Goal: Task Accomplishment & Management: Complete application form

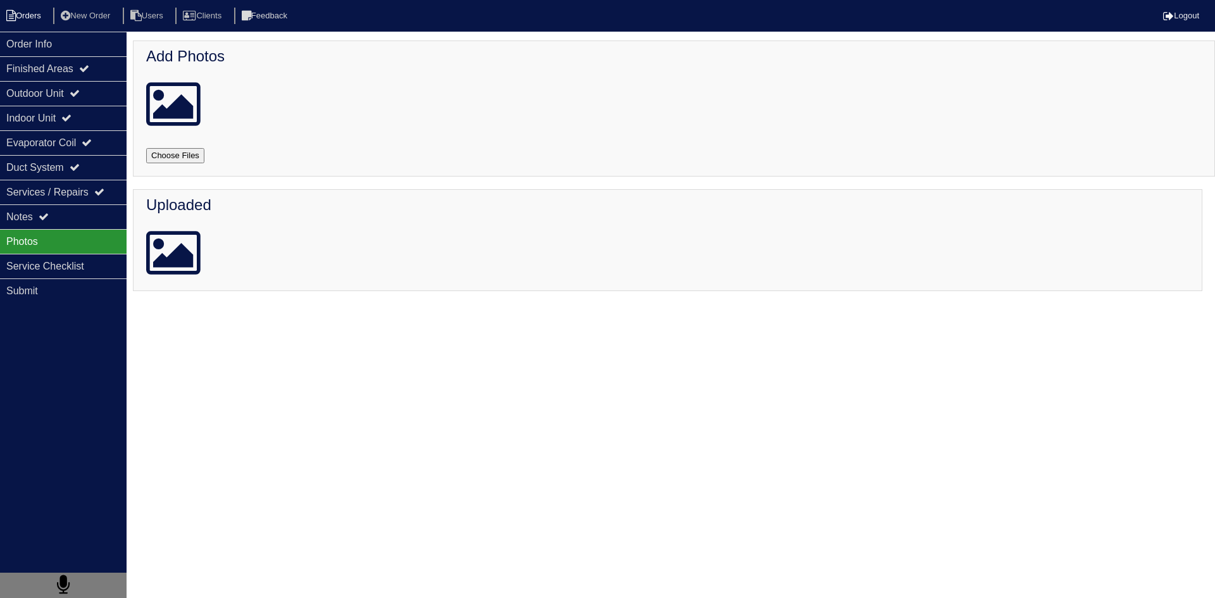
click at [29, 11] on li "Orders" at bounding box center [25, 16] width 51 height 17
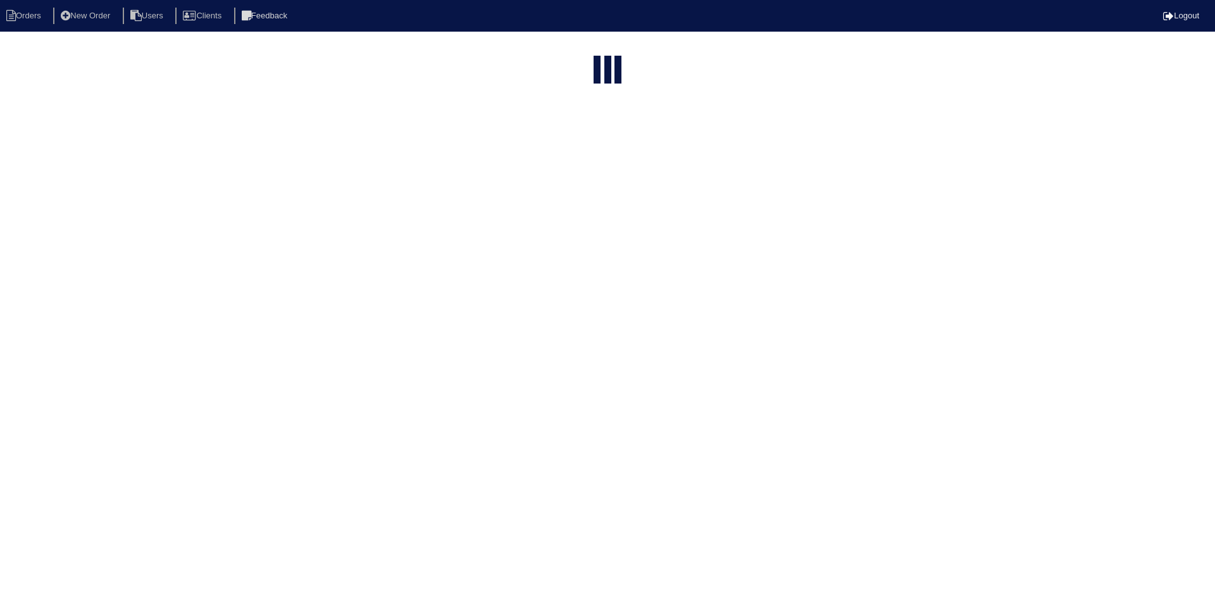
select select "15"
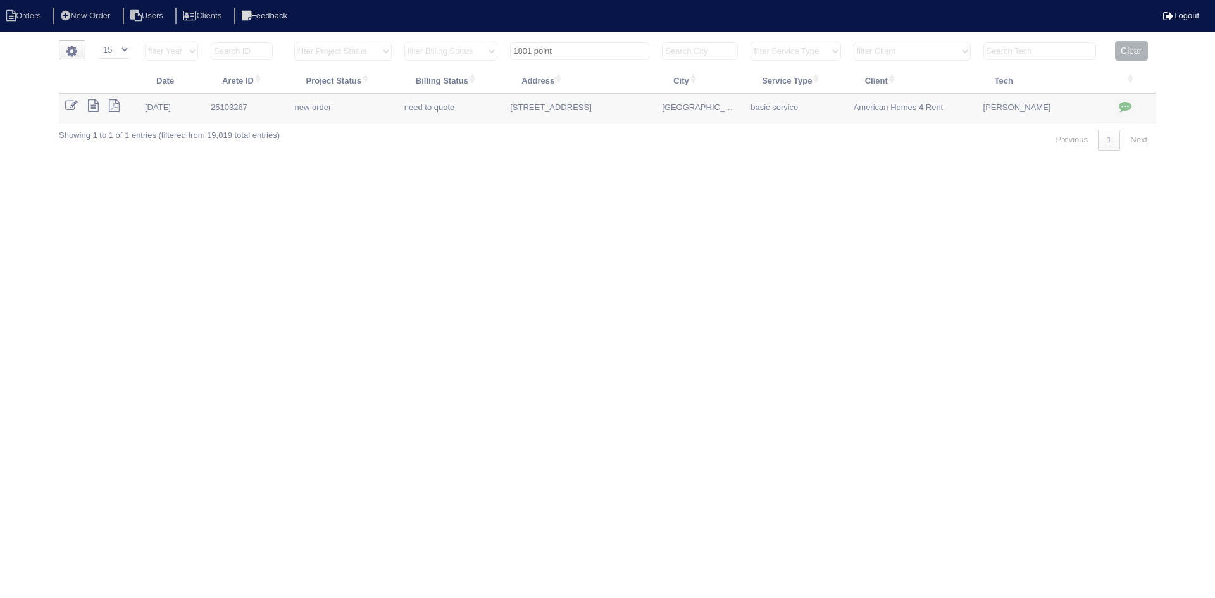
click at [569, 51] on input "1801 point" at bounding box center [579, 51] width 139 height 18
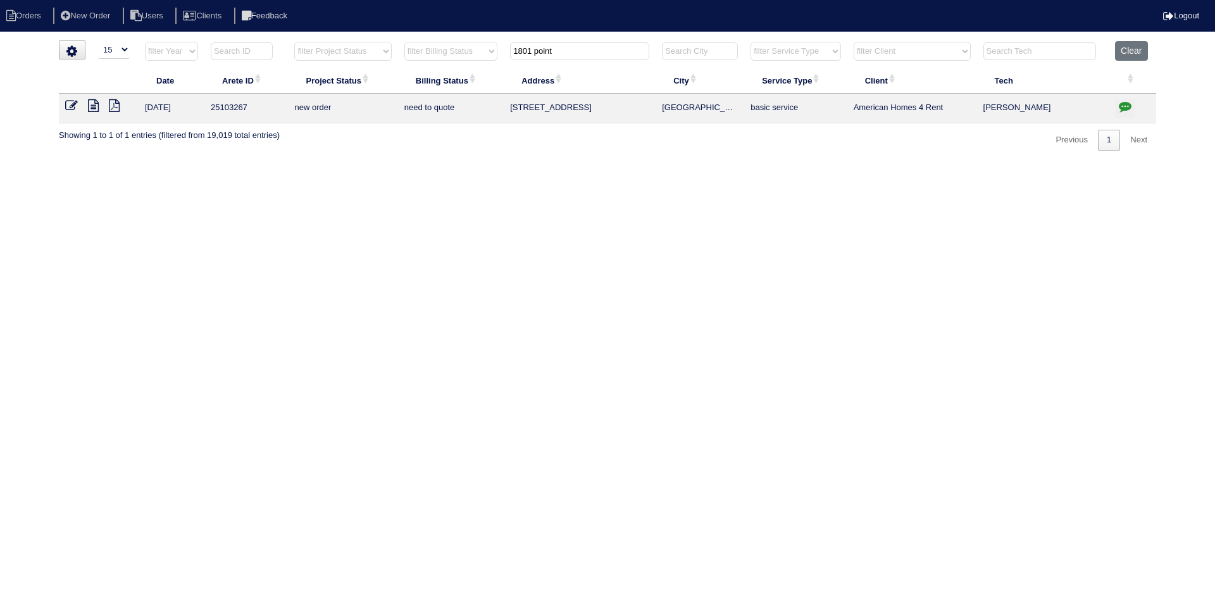
click at [569, 51] on input "1801 point" at bounding box center [579, 51] width 139 height 18
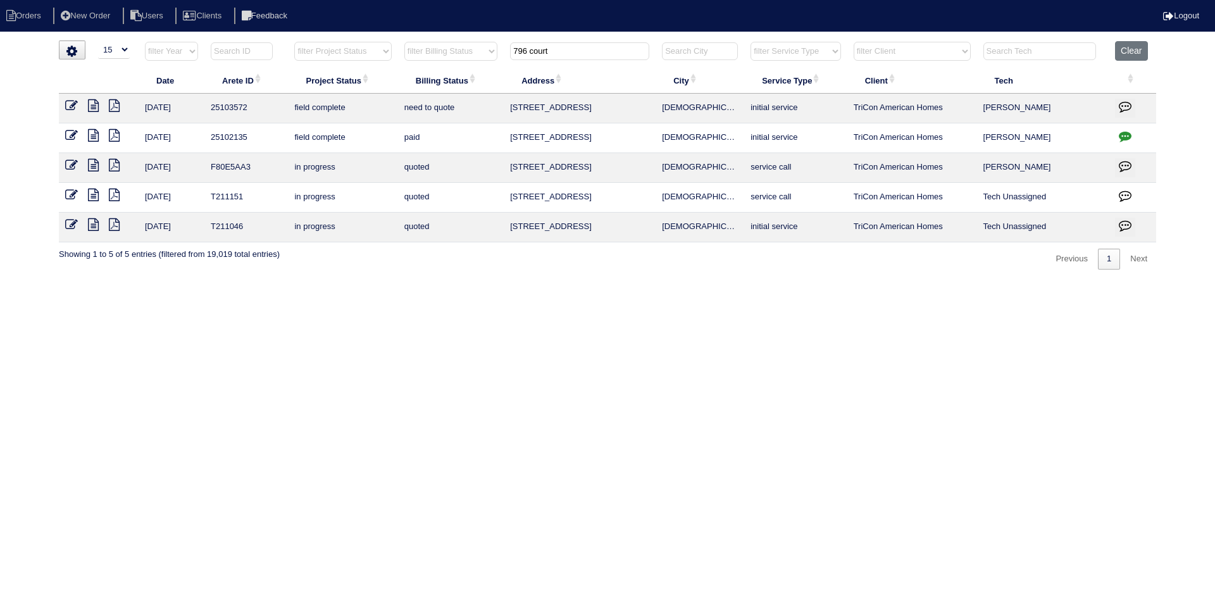
type input "796 court"
click at [96, 104] on icon at bounding box center [93, 105] width 11 height 13
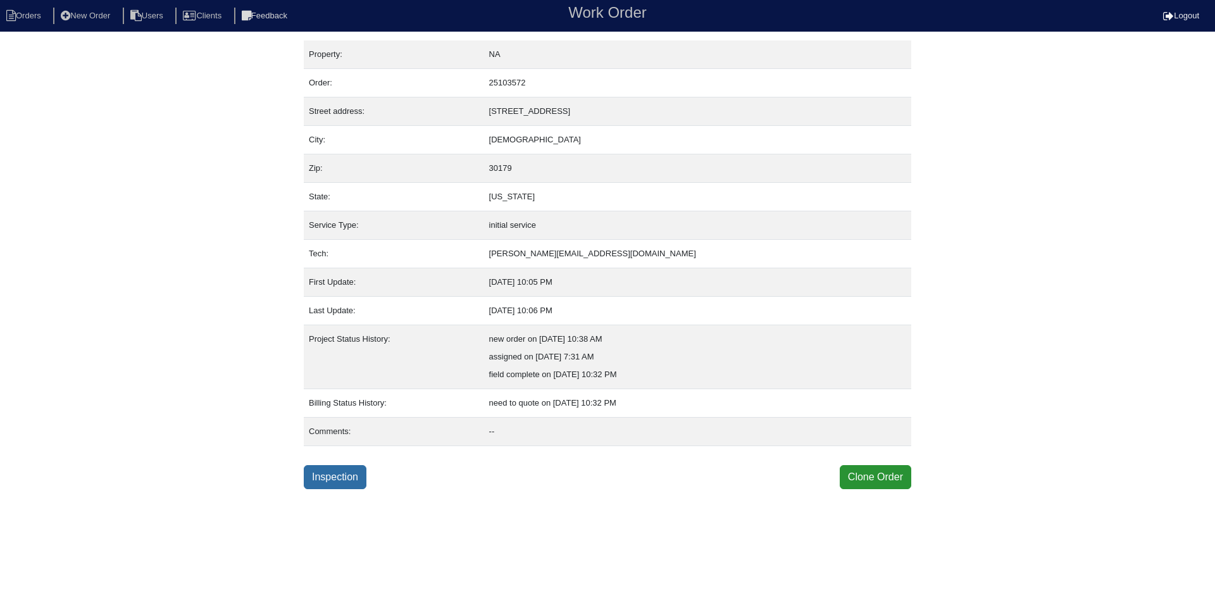
click at [332, 472] on link "Inspection" at bounding box center [335, 477] width 63 height 24
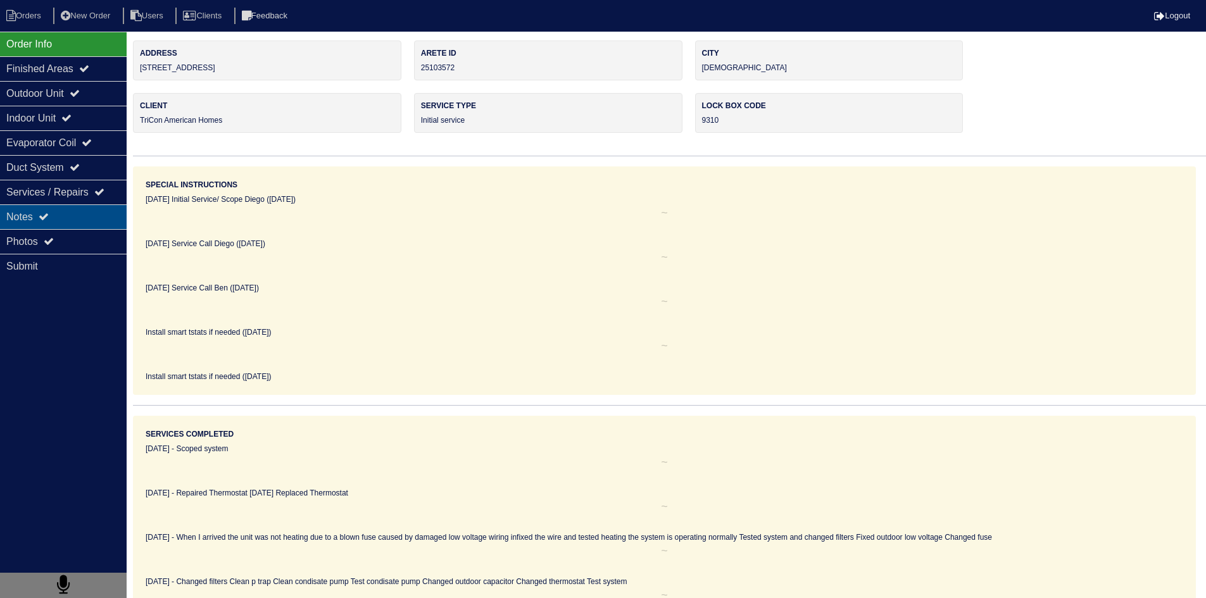
click at [84, 210] on div "Notes" at bounding box center [63, 216] width 127 height 25
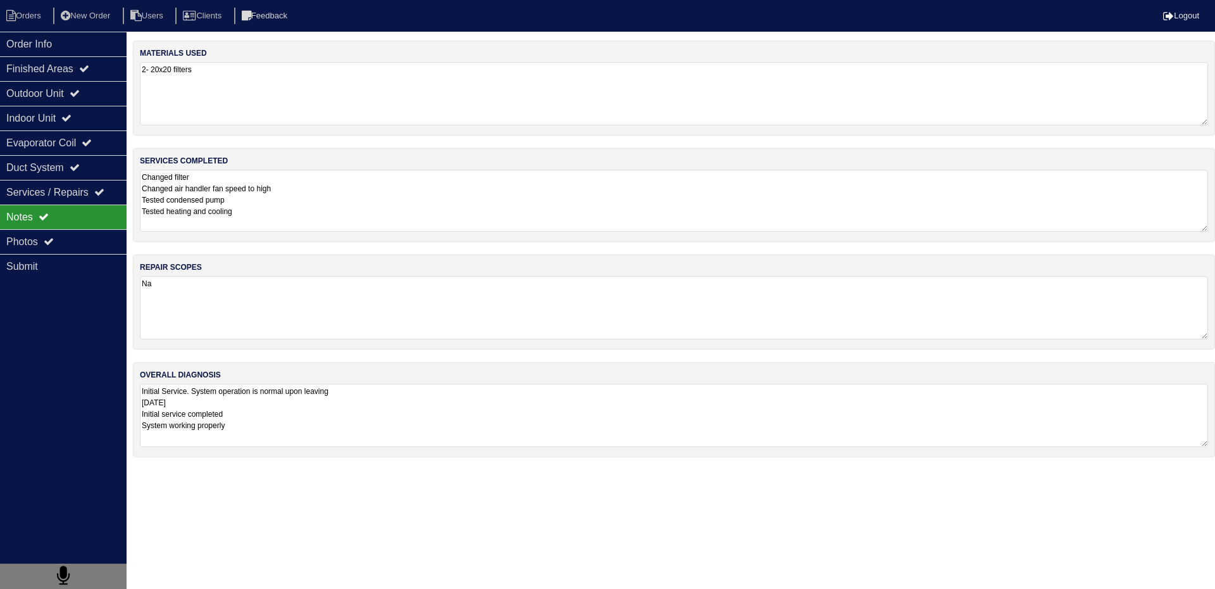
click at [296, 191] on textarea "Changed filter Changed air handler fan speed to high Tested condensed pump Test…" at bounding box center [674, 201] width 1068 height 62
click at [294, 402] on textarea "Initial Service. System operation is normal upon leaving 9/30/25 Initial servic…" at bounding box center [674, 414] width 1068 height 63
click at [256, 202] on textarea "Changed filter Changed air handler fan speed to high Tested condensed pump Test…" at bounding box center [674, 201] width 1068 height 63
click at [28, 116] on div "Indoor Unit" at bounding box center [63, 118] width 127 height 25
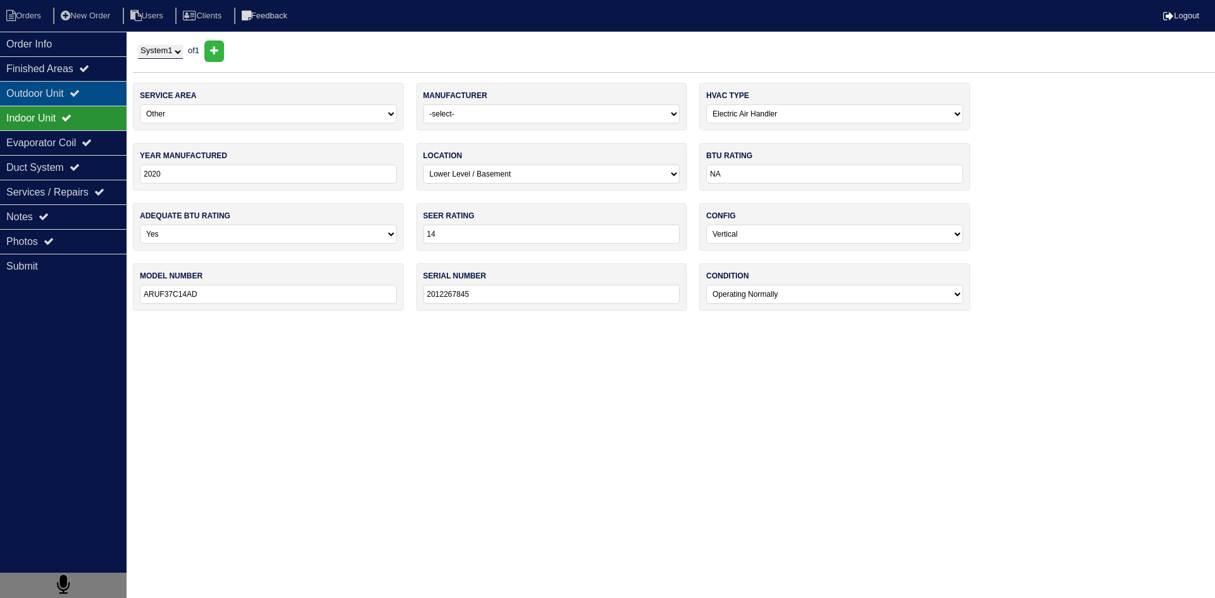
click at [28, 93] on div "Outdoor Unit" at bounding box center [63, 93] width 127 height 25
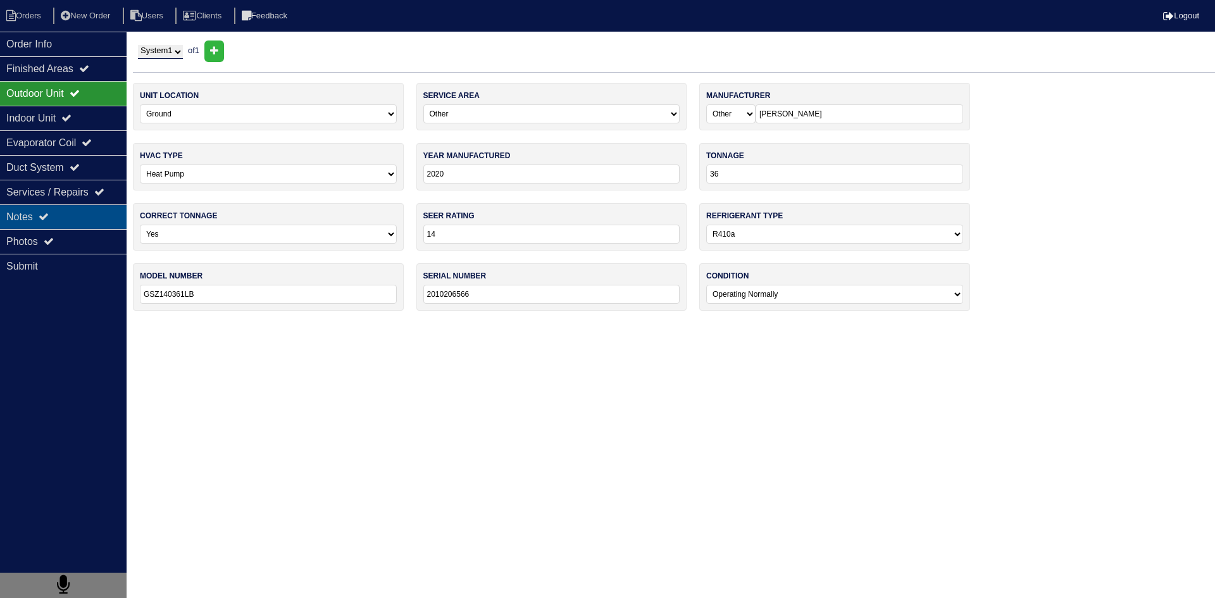
click at [91, 220] on div "Notes" at bounding box center [63, 216] width 127 height 25
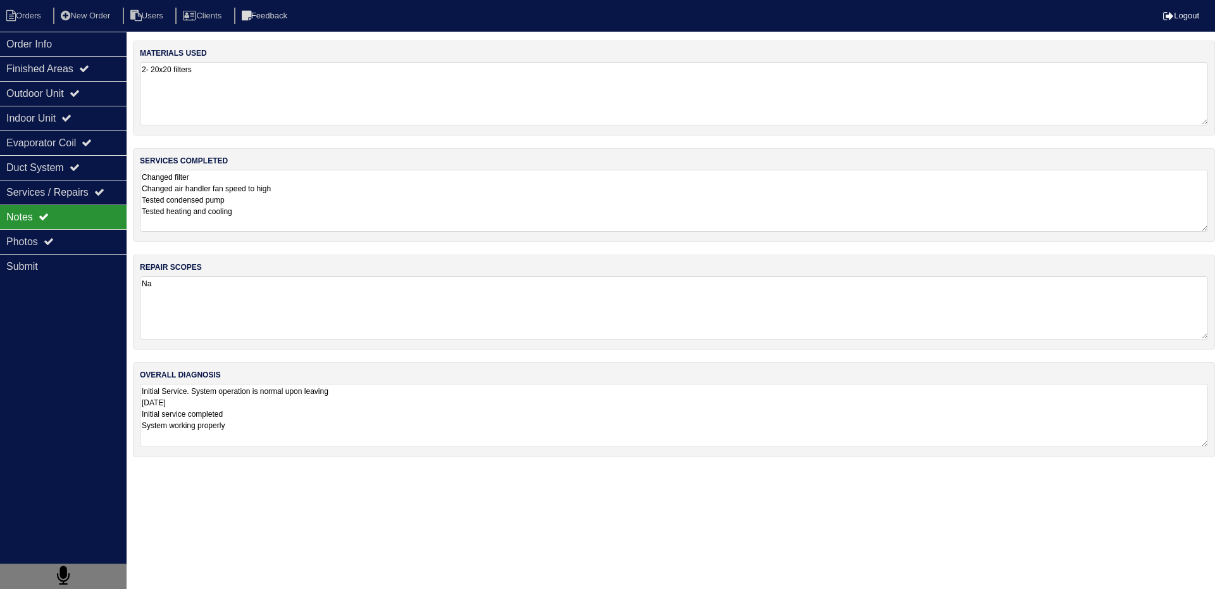
click at [267, 196] on textarea "Changed filter Changed air handler fan speed to high Tested condensed pump Test…" at bounding box center [674, 201] width 1068 height 62
click at [277, 218] on textarea "Changed filter Changed air handler fan speed to high Tested condensed pump Test…" at bounding box center [674, 201] width 1068 height 62
click at [94, 246] on div "Photos" at bounding box center [63, 241] width 127 height 25
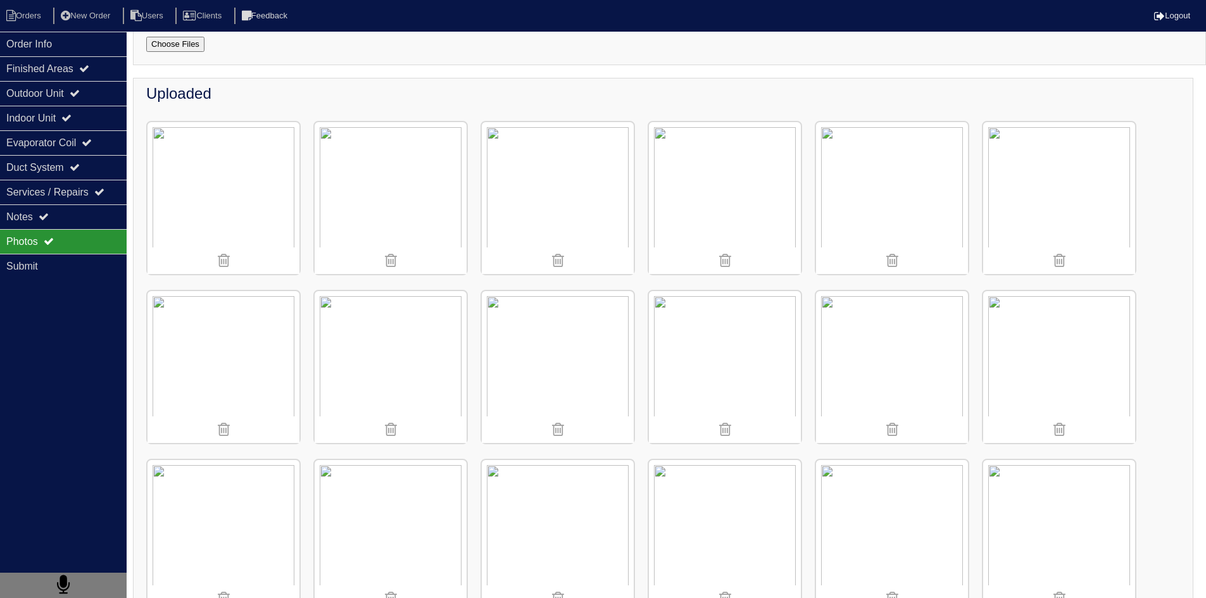
scroll to position [108, 0]
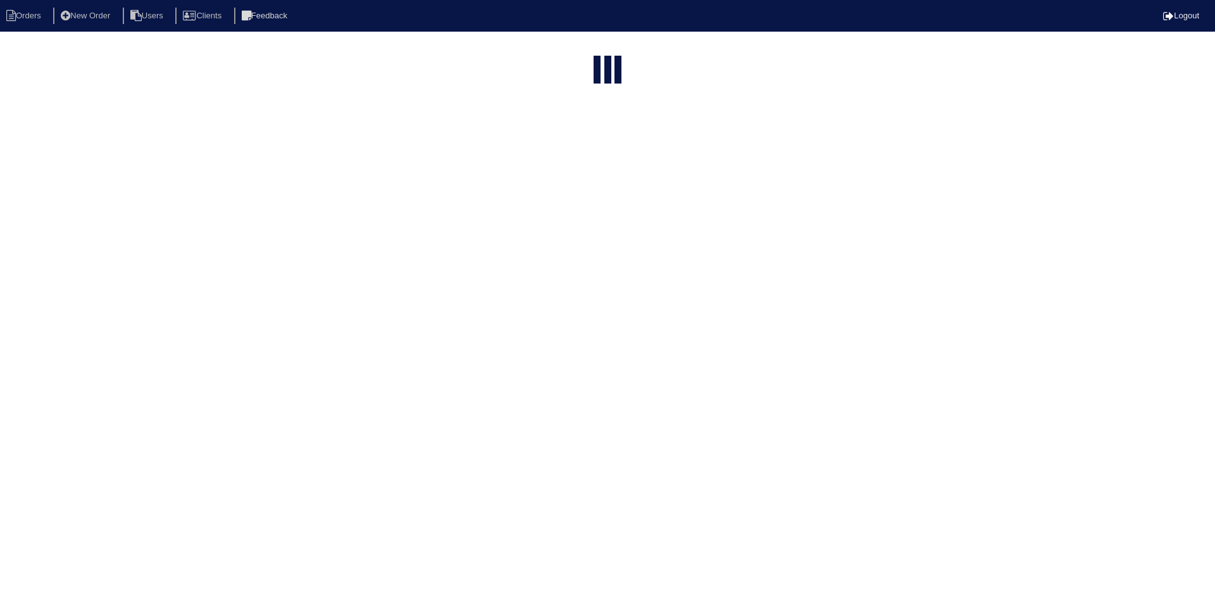
select select "15"
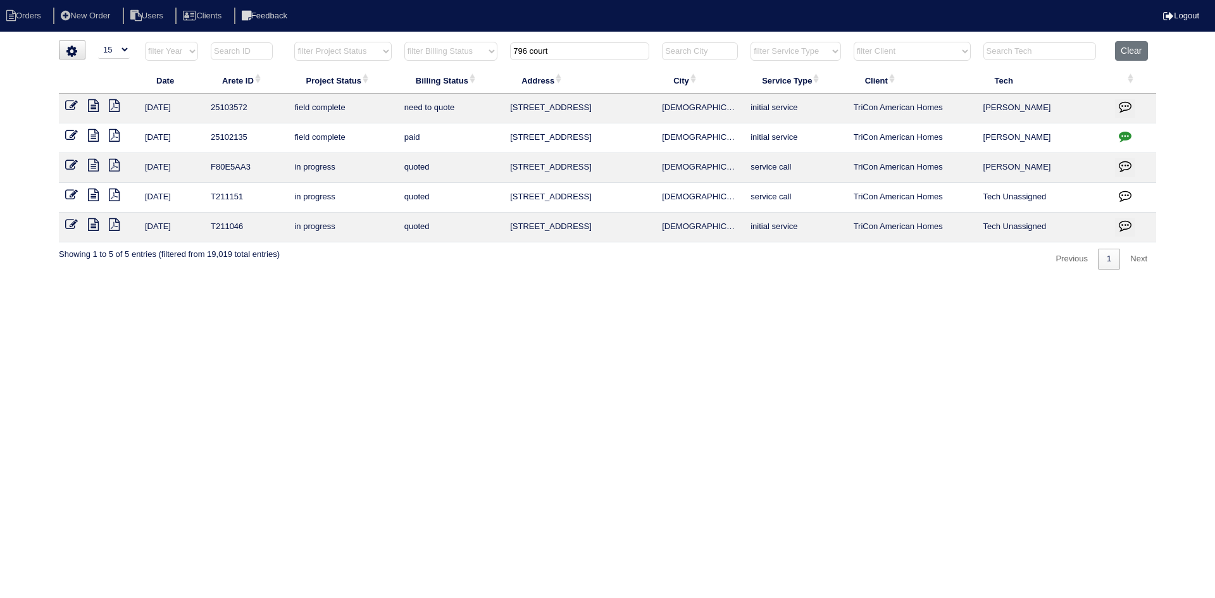
click at [91, 135] on icon at bounding box center [93, 135] width 11 height 13
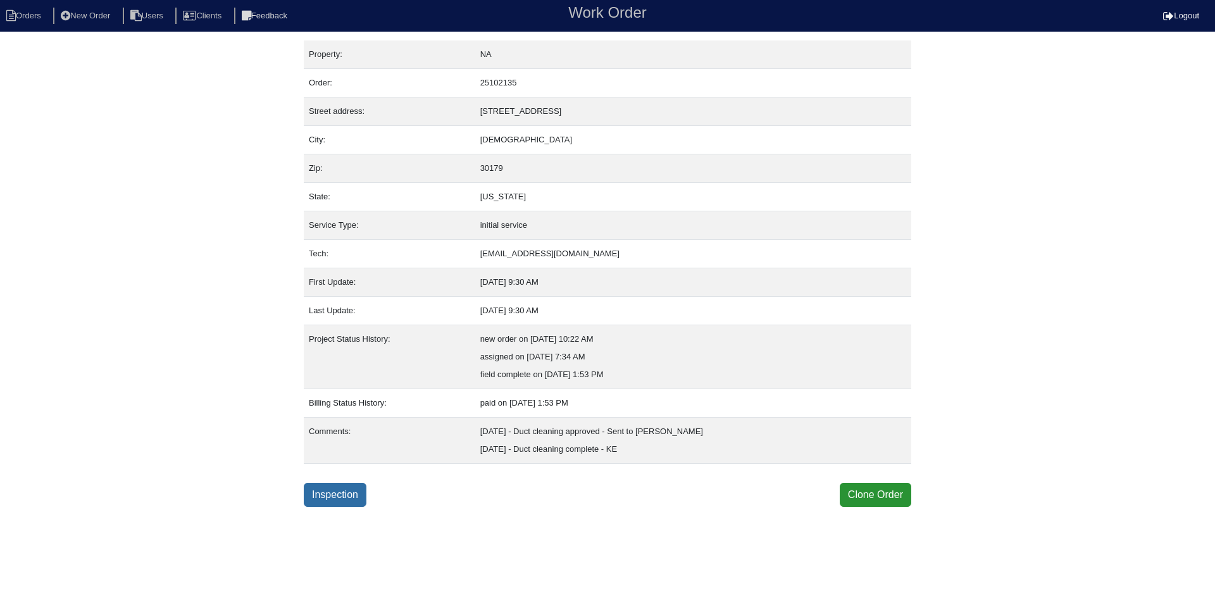
click at [346, 493] on link "Inspection" at bounding box center [335, 495] width 63 height 24
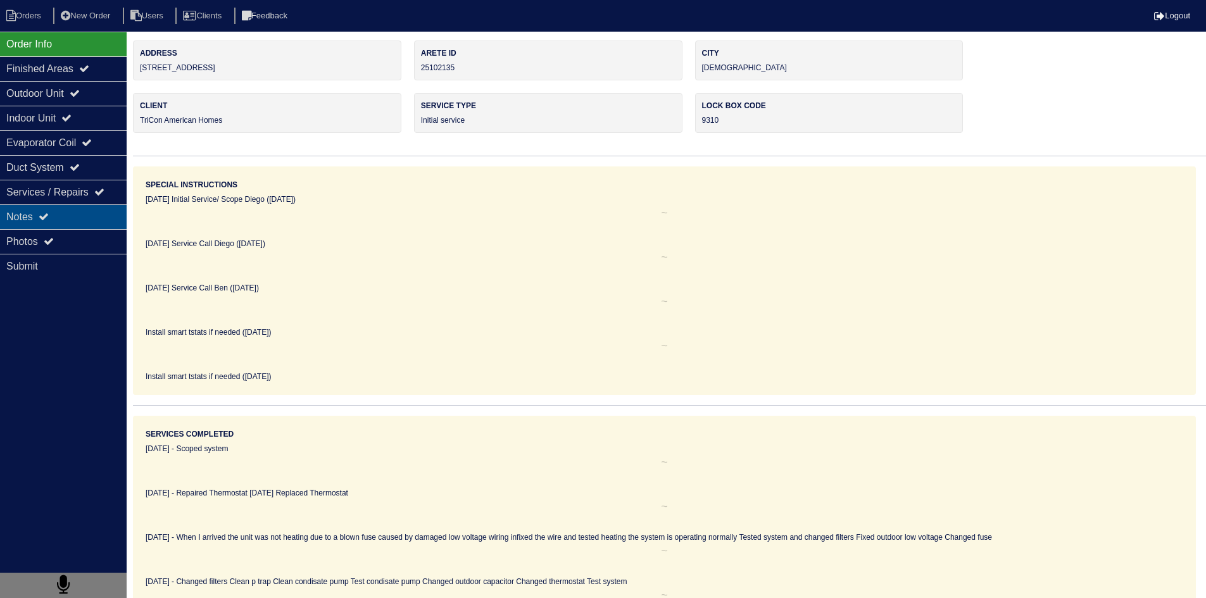
click at [83, 221] on div "Notes" at bounding box center [63, 216] width 127 height 25
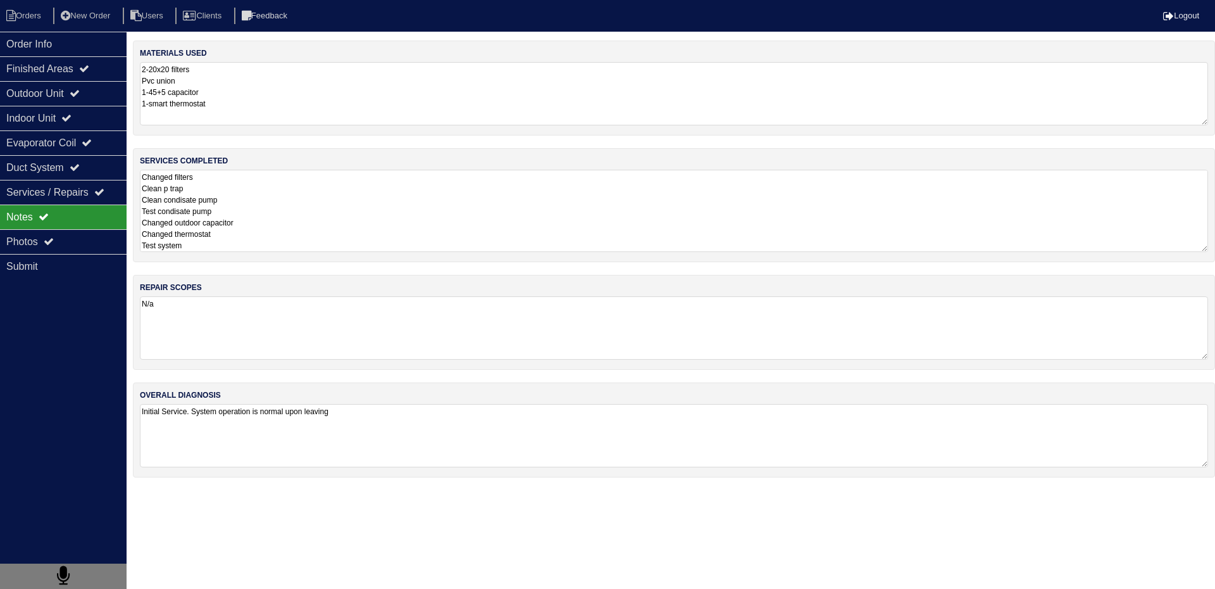
click at [235, 212] on textarea "Changed filters Clean p trap Clean condisate pump Test condisate pump Changed o…" at bounding box center [674, 211] width 1068 height 82
click at [42, 14] on li "Orders" at bounding box center [25, 16] width 51 height 17
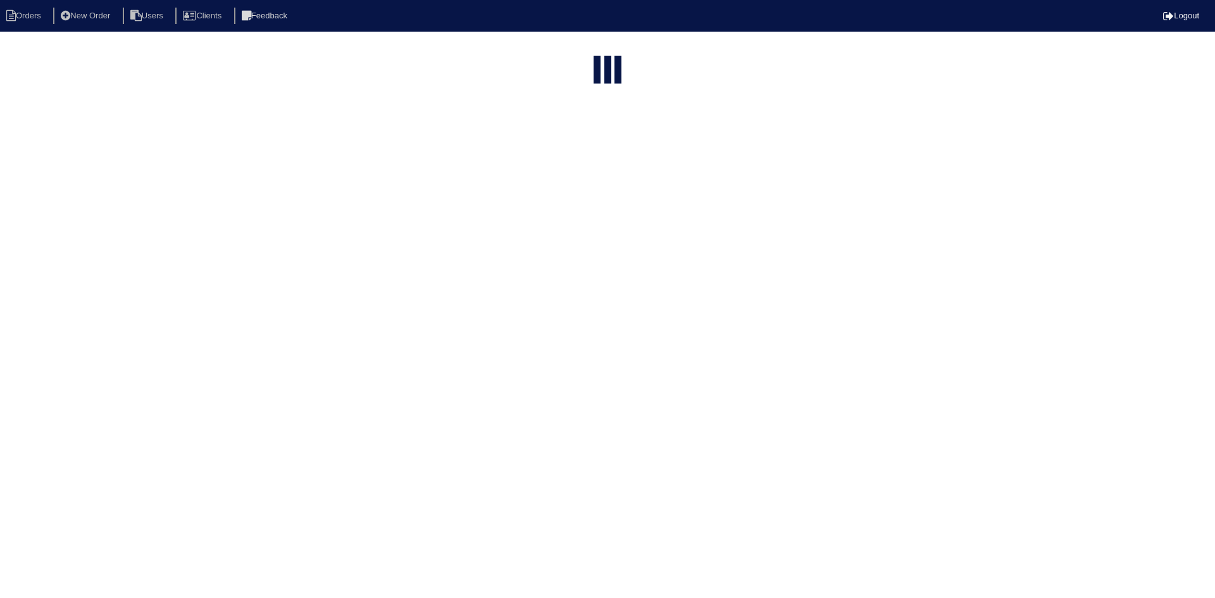
select select "15"
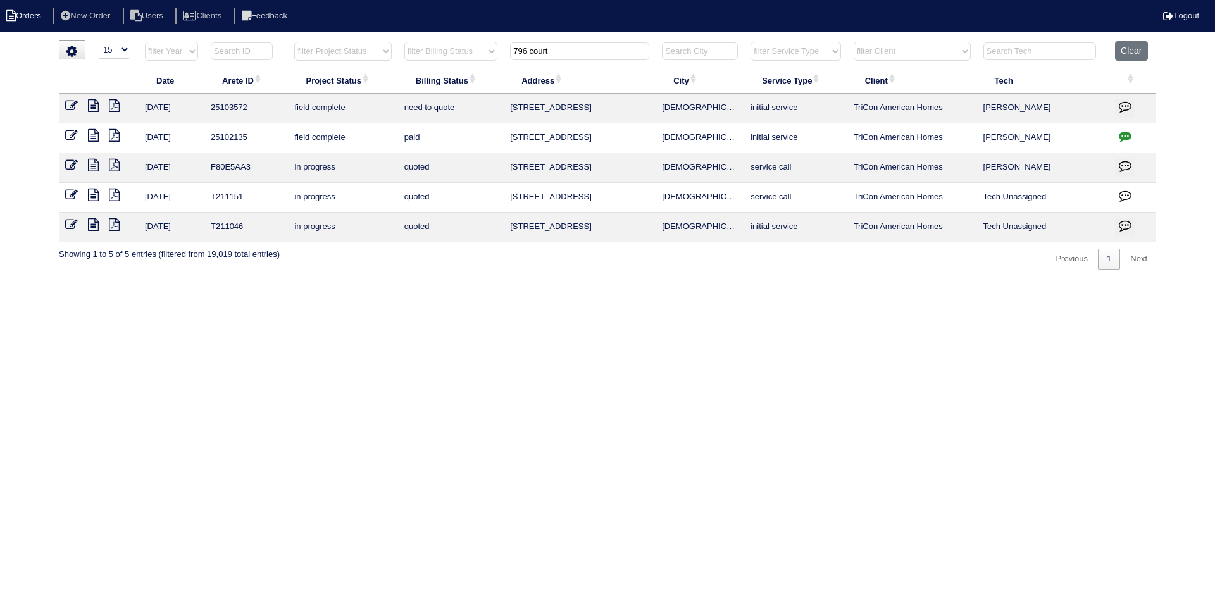
click at [36, 18] on li "Orders" at bounding box center [25, 16] width 51 height 17
select select "15"
drag, startPoint x: 566, startPoint y: 56, endPoint x: 490, endPoint y: 55, distance: 75.9
click at [490, 55] on tr "filter Year -- Any Year -- 2025 2024 2023 2022 2021 2020 2019 filter Project St…" at bounding box center [607, 54] width 1097 height 26
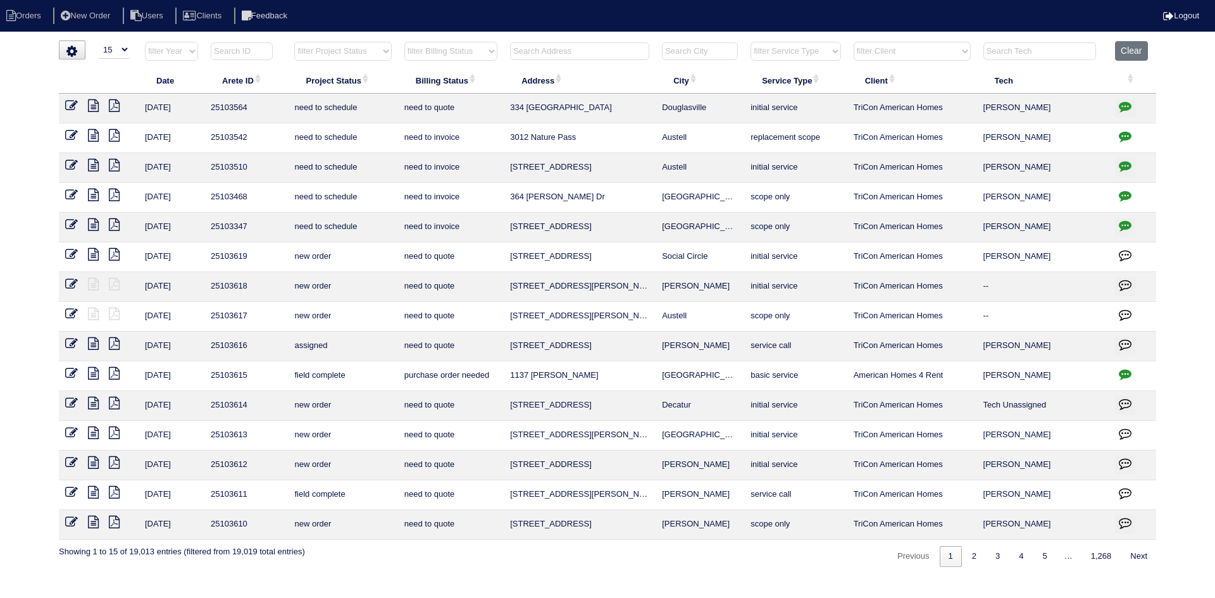
click at [557, 58] on input "text" at bounding box center [579, 51] width 139 height 18
click at [558, 50] on input "text" at bounding box center [579, 51] width 139 height 18
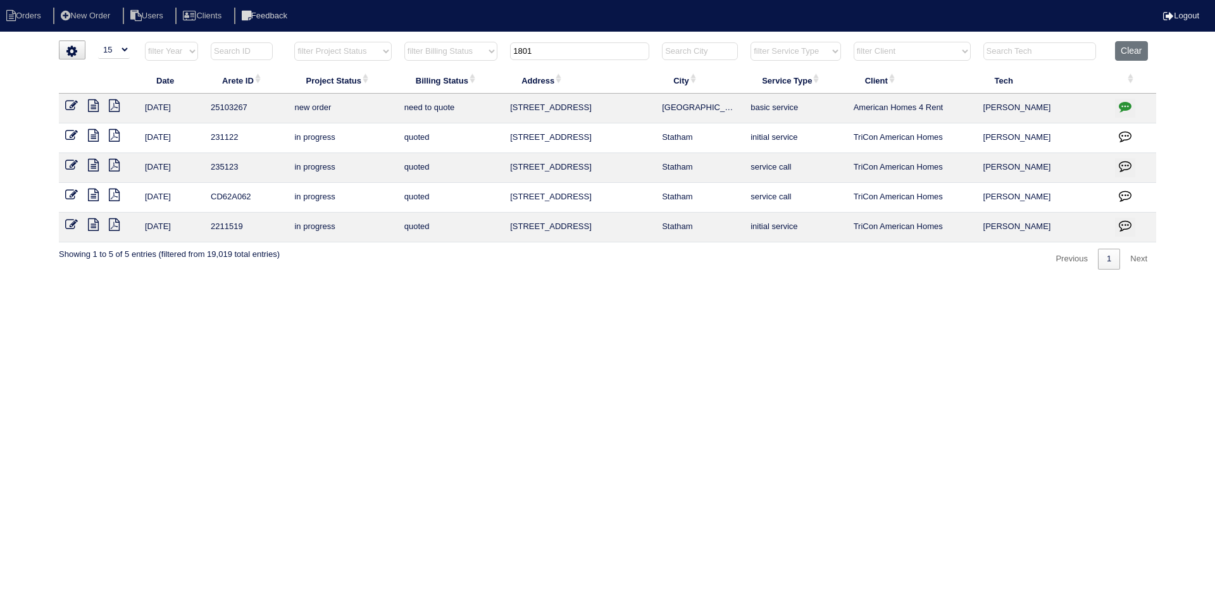
type input "1801"
click at [91, 103] on icon at bounding box center [93, 105] width 11 height 13
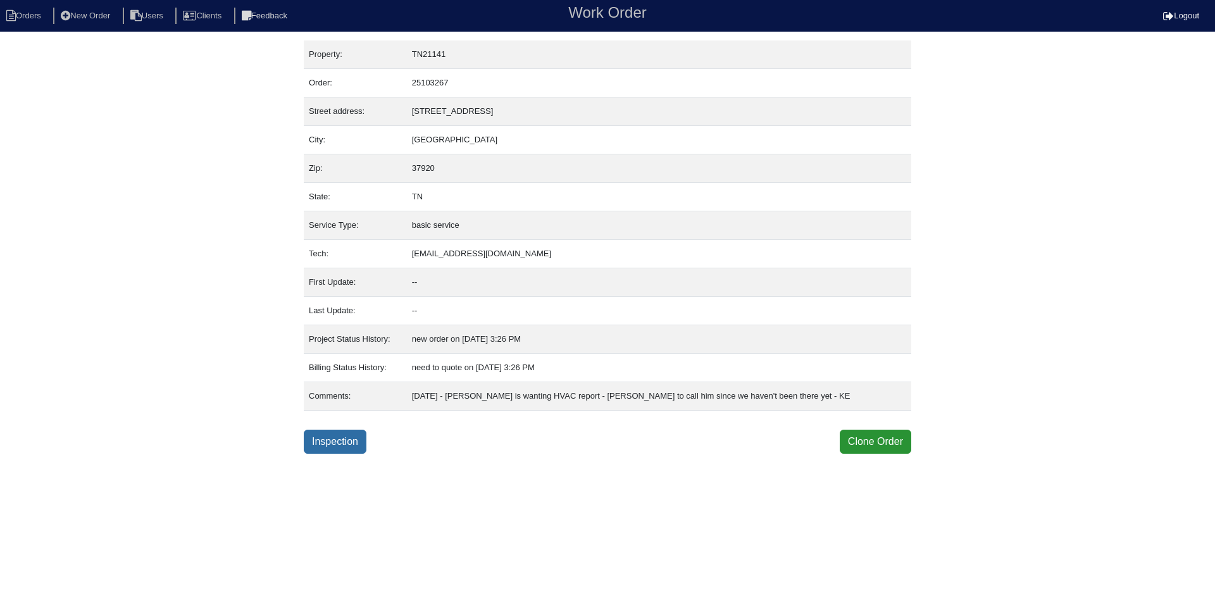
click at [341, 443] on link "Inspection" at bounding box center [335, 442] width 63 height 24
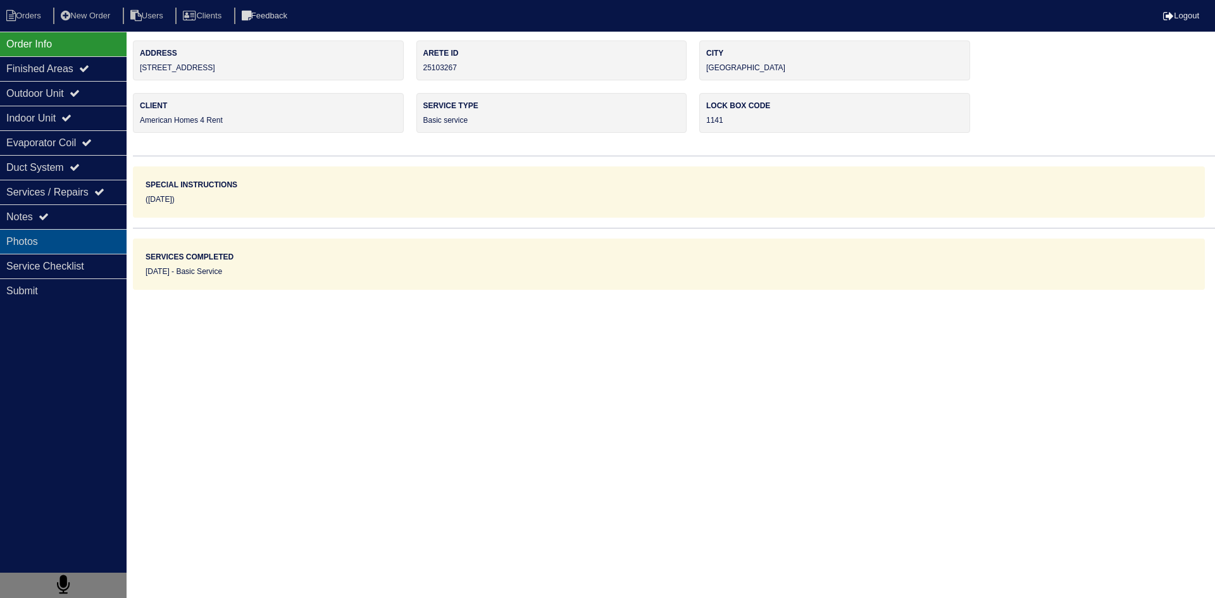
click at [75, 246] on div "Photos" at bounding box center [63, 241] width 127 height 25
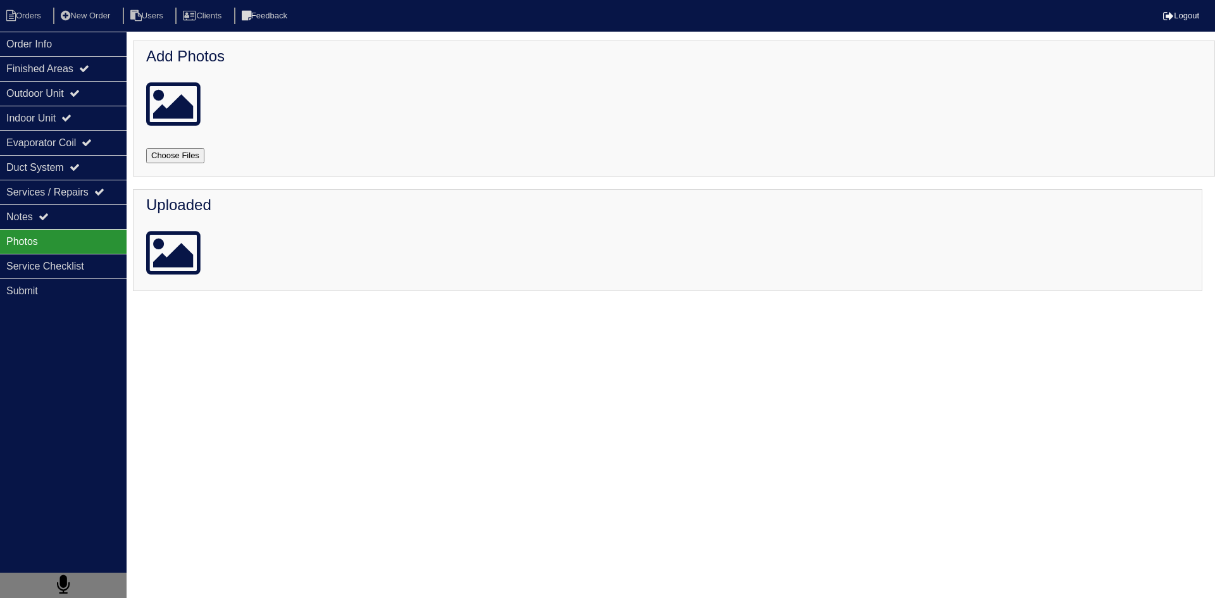
click at [176, 154] on input "file" at bounding box center [190, 155] width 89 height 15
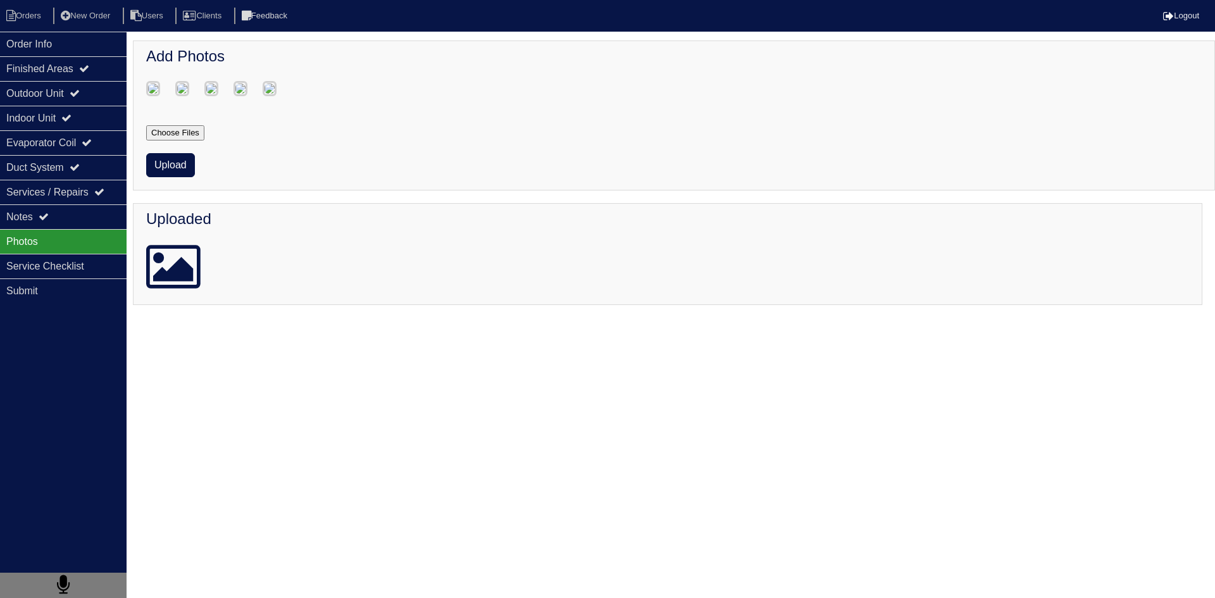
click at [199, 140] on input "file" at bounding box center [190, 132] width 89 height 15
click at [159, 177] on button "Upload" at bounding box center [170, 165] width 49 height 24
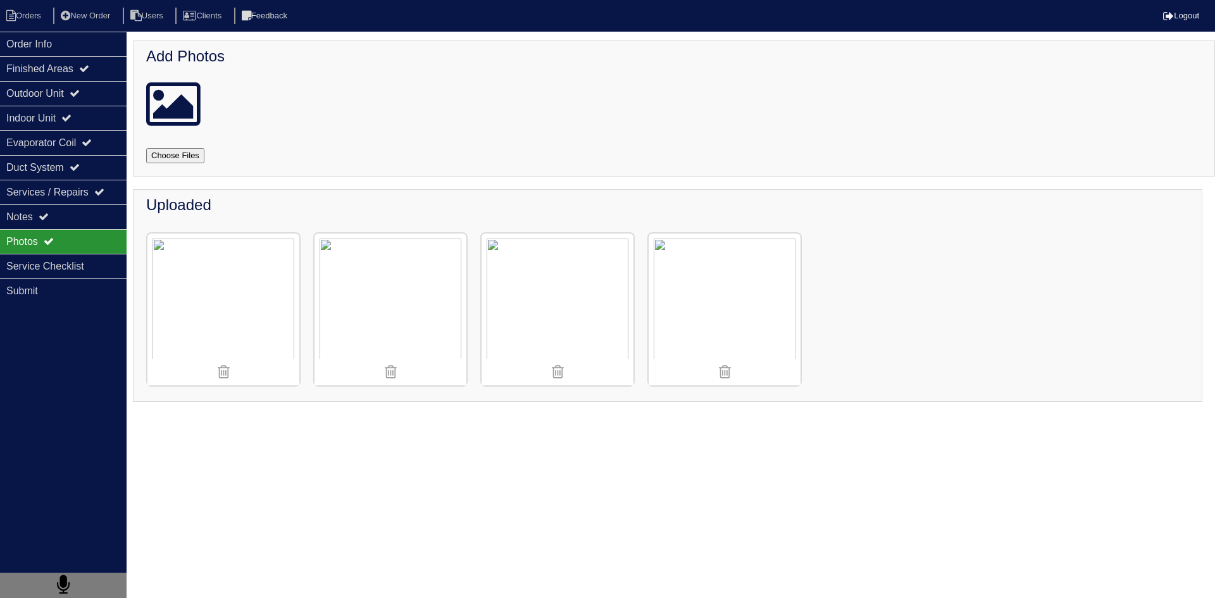
click at [171, 157] on input "file" at bounding box center [190, 155] width 89 height 15
type input "C:\fakepath\1000033006.jpg"
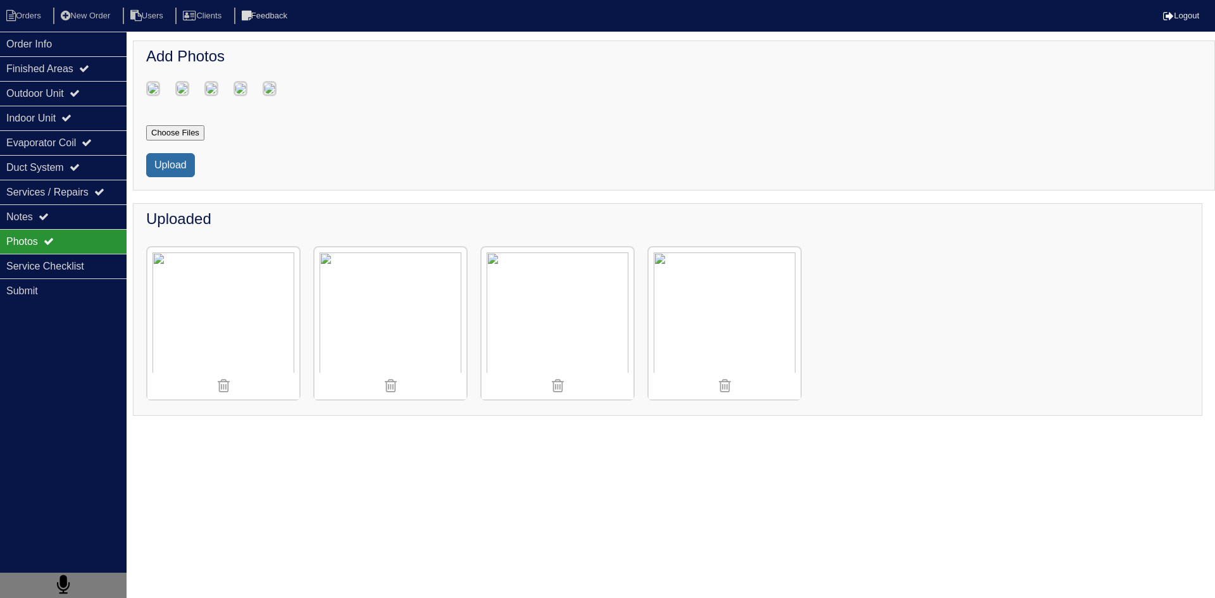
click at [185, 177] on button "Upload" at bounding box center [170, 165] width 49 height 24
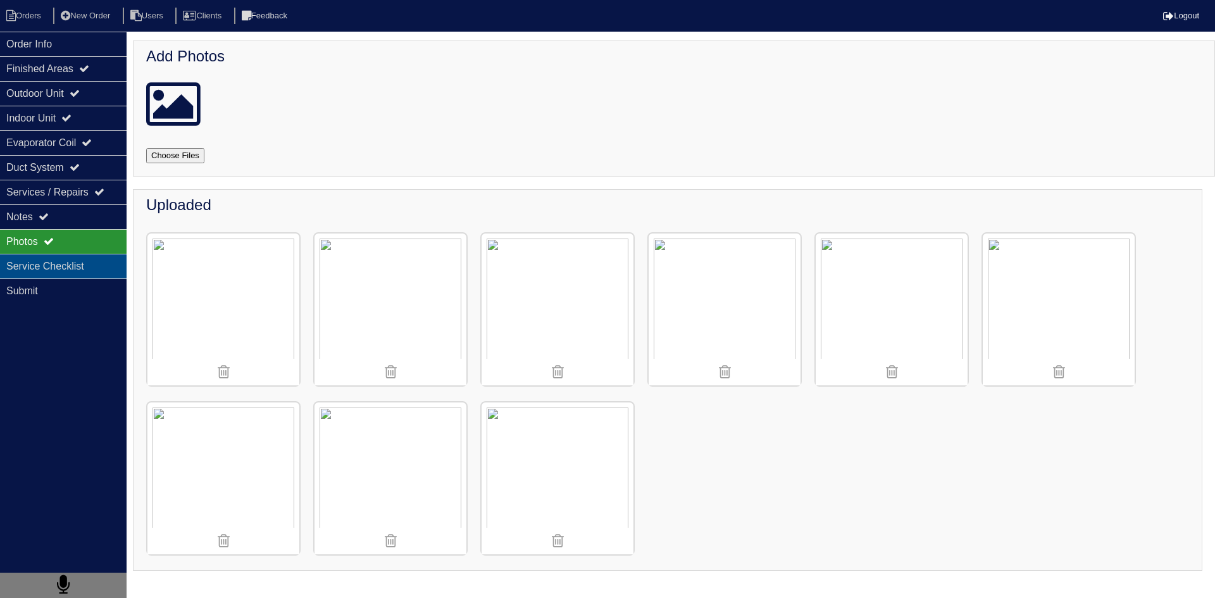
click at [87, 270] on div "Service Checklist" at bounding box center [63, 266] width 127 height 25
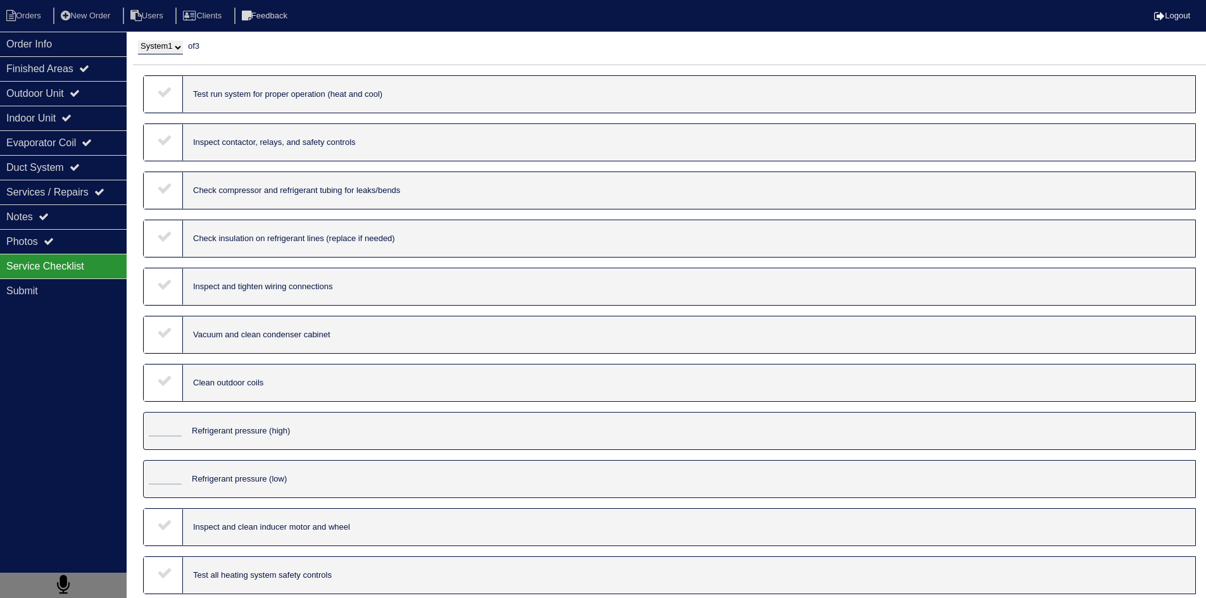
click at [183, 49] on select "System 1 System 2 System 3" at bounding box center [160, 48] width 45 height 14
click at [87, 39] on div "Order Info" at bounding box center [63, 44] width 127 height 25
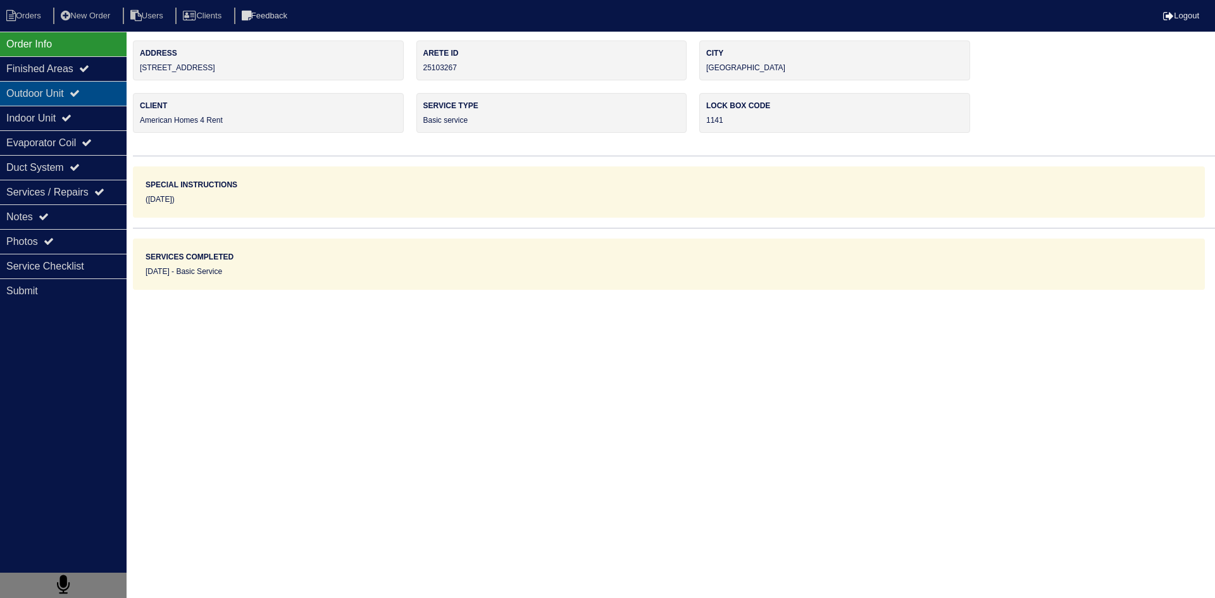
click at [45, 97] on div "Outdoor Unit" at bounding box center [63, 93] width 127 height 25
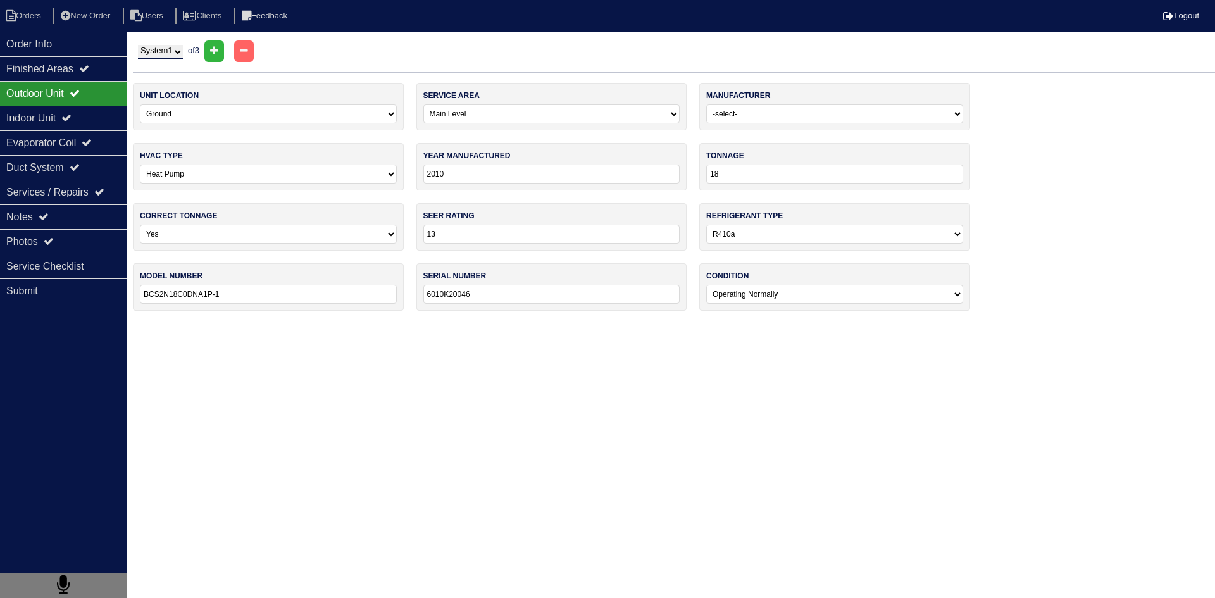
click at [183, 55] on select "System 1 System 2 System 3" at bounding box center [160, 52] width 45 height 14
click at [138, 45] on select "System 1 System 2 System 3" at bounding box center [160, 52] width 45 height 14
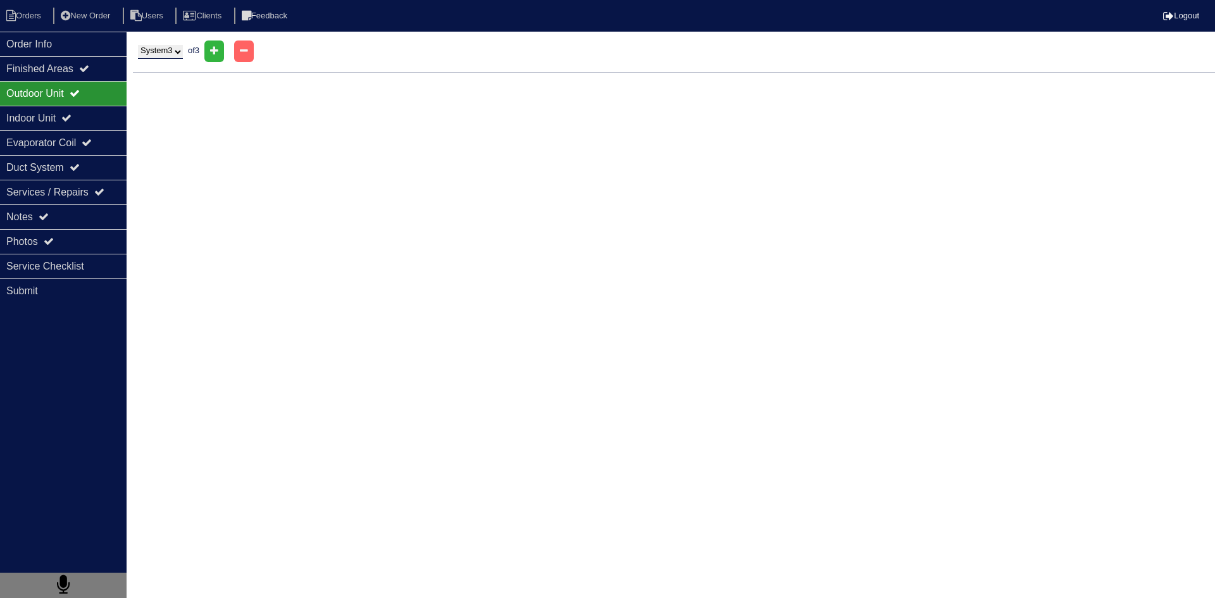
click at [254, 52] on div at bounding box center [244, 52] width 20 height 22
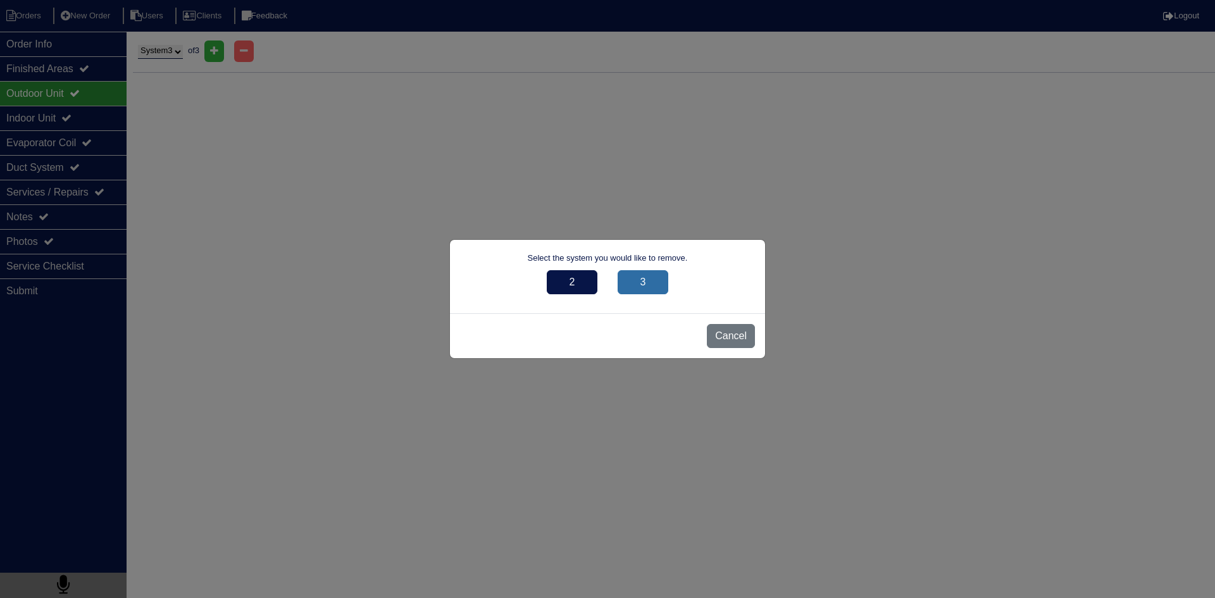
click at [666, 285] on div "3" at bounding box center [643, 282] width 51 height 24
select select "1"
select select "0"
select select "[PERSON_NAME] Air"
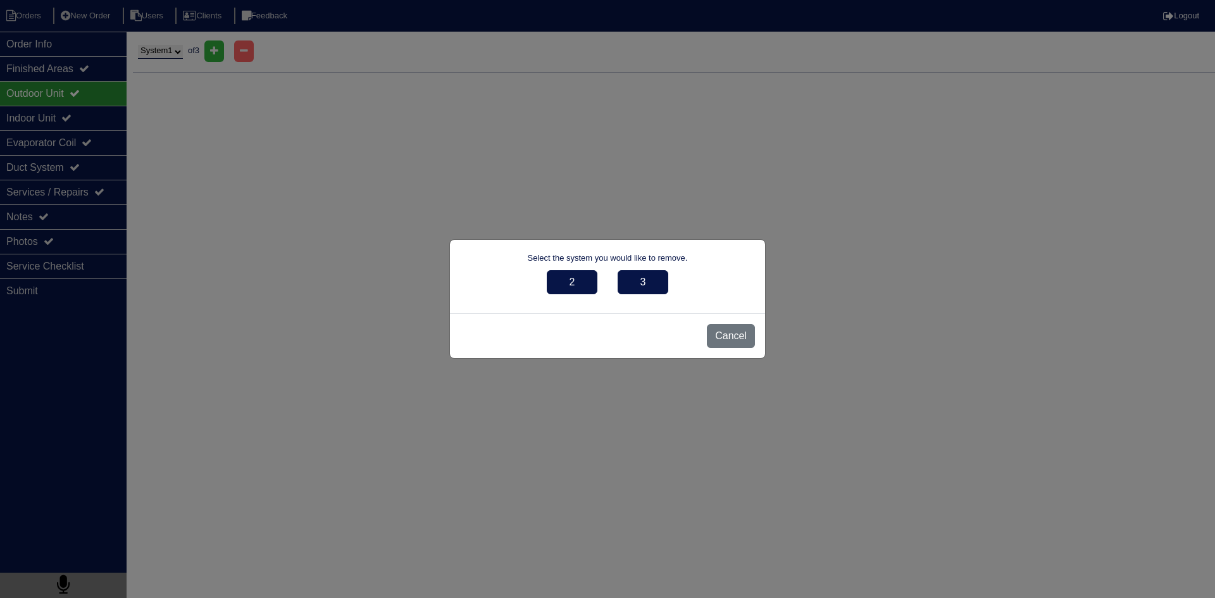
select select "1"
select select "0"
select select "1"
select select "0"
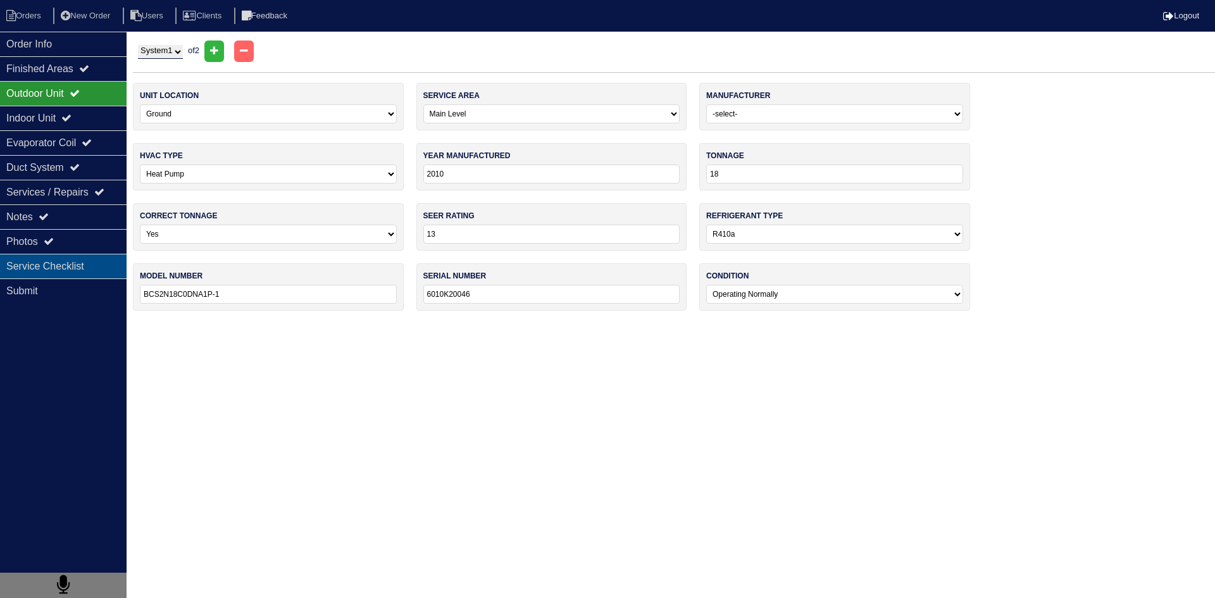
click at [75, 263] on div "Service Checklist" at bounding box center [63, 266] width 127 height 25
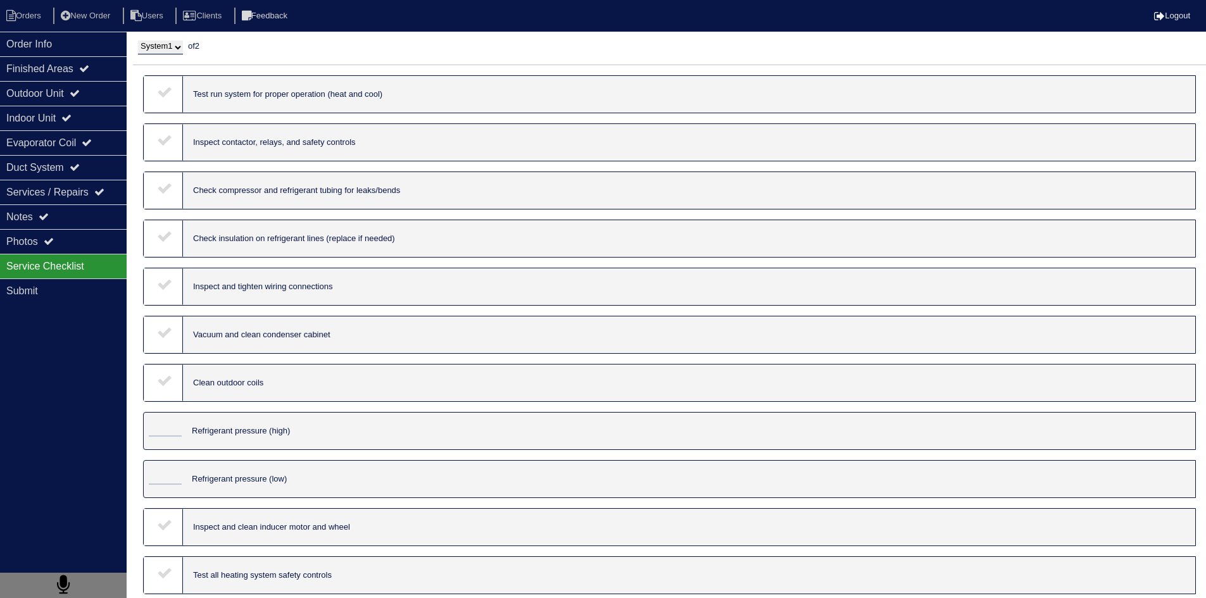
click at [165, 89] on icon at bounding box center [164, 91] width 15 height 15
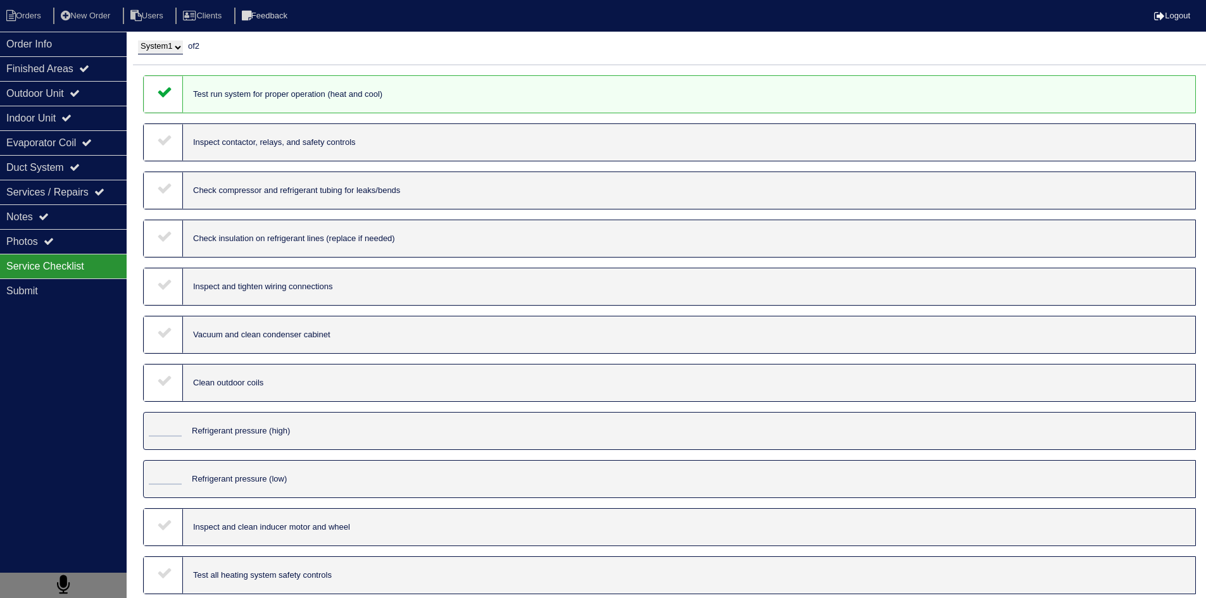
click at [161, 129] on div at bounding box center [163, 142] width 39 height 37
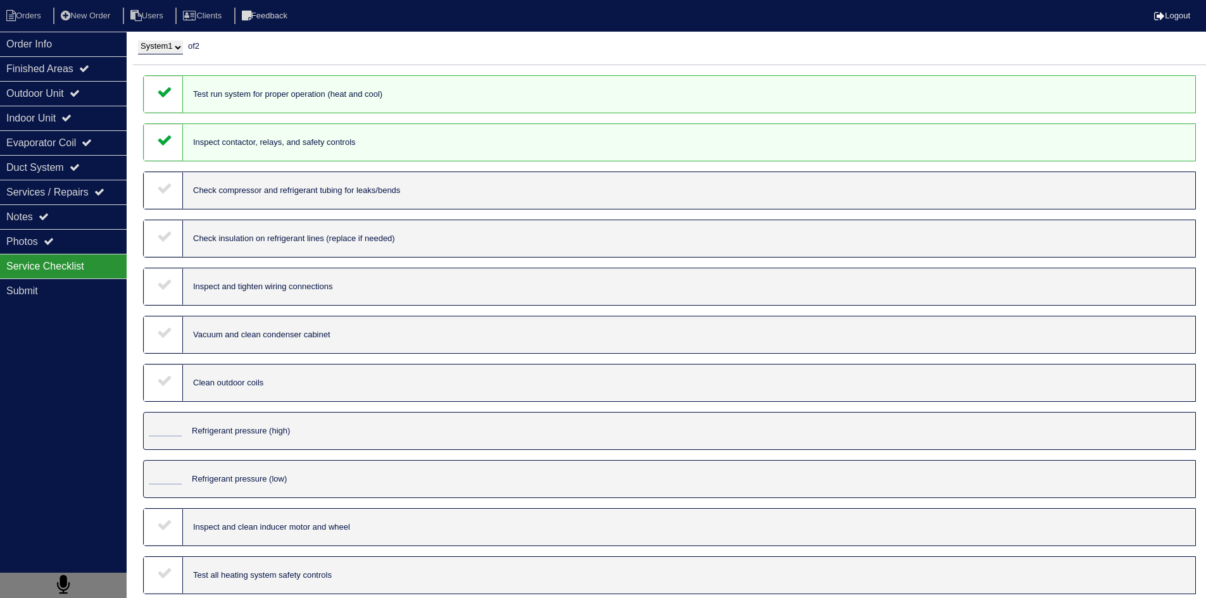
drag, startPoint x: 161, startPoint y: 189, endPoint x: 166, endPoint y: 206, distance: 18.4
click at [161, 189] on icon at bounding box center [164, 187] width 15 height 15
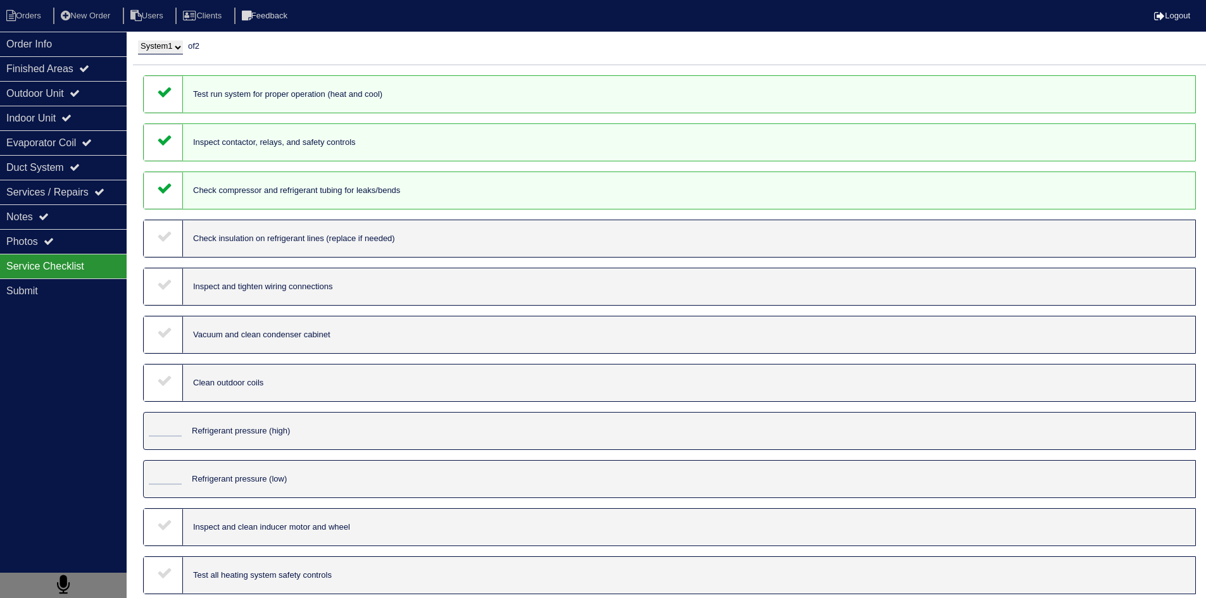
click at [165, 230] on icon at bounding box center [164, 235] width 15 height 15
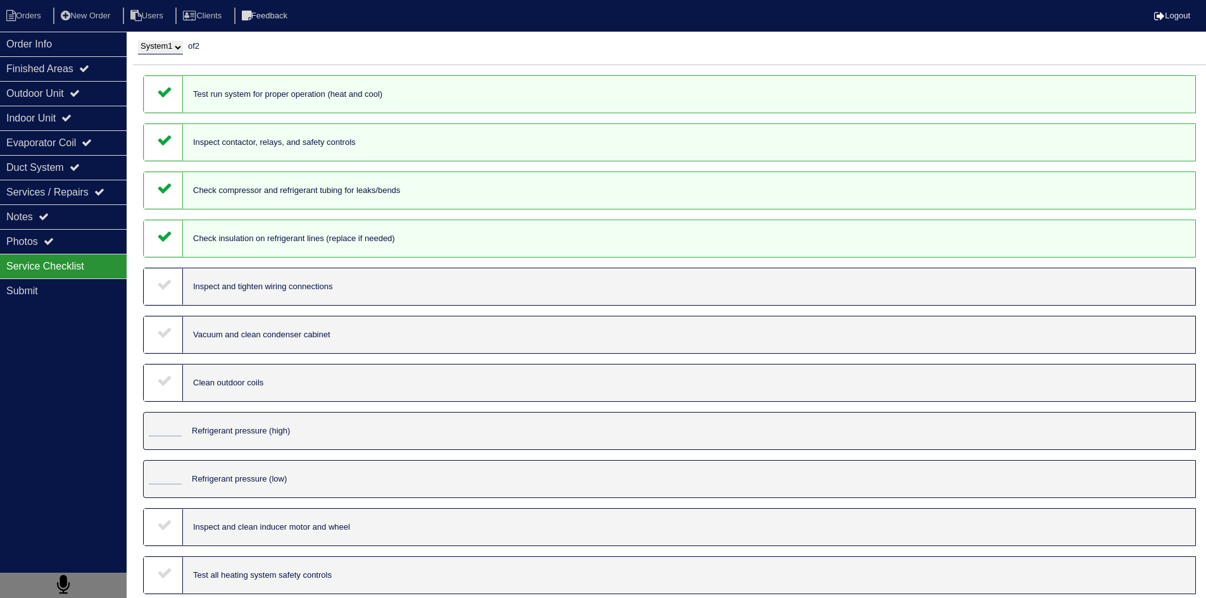
drag, startPoint x: 163, startPoint y: 280, endPoint x: 168, endPoint y: 304, distance: 24.5
click at [163, 280] on icon at bounding box center [164, 284] width 15 height 15
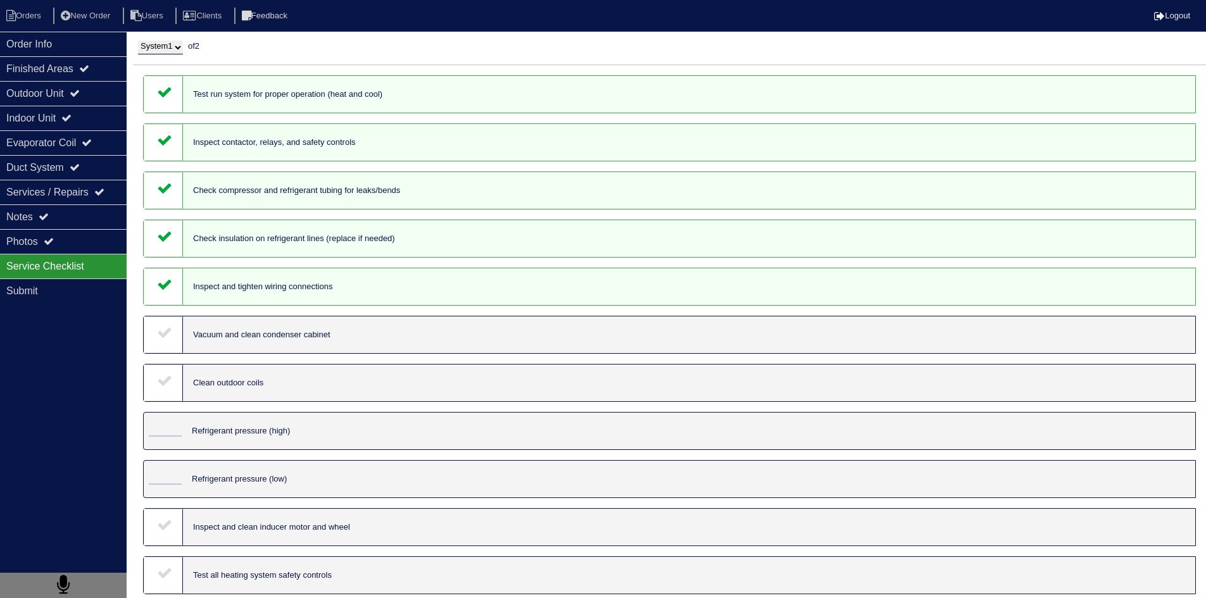
click at [165, 324] on div at bounding box center [163, 334] width 39 height 37
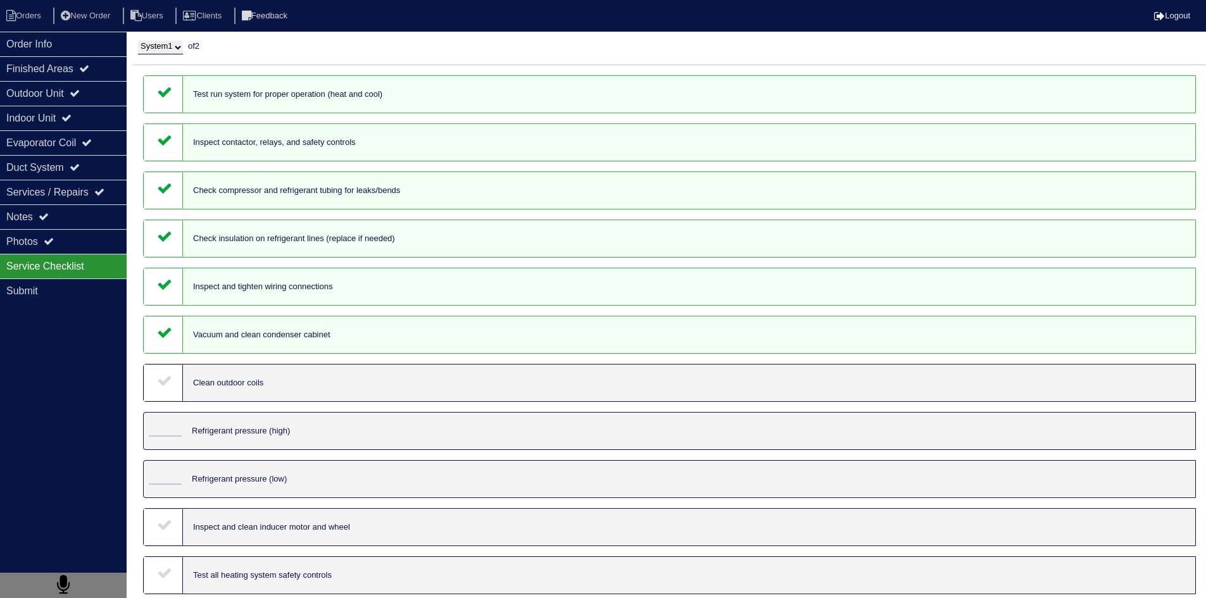
click at [162, 382] on icon at bounding box center [164, 380] width 15 height 15
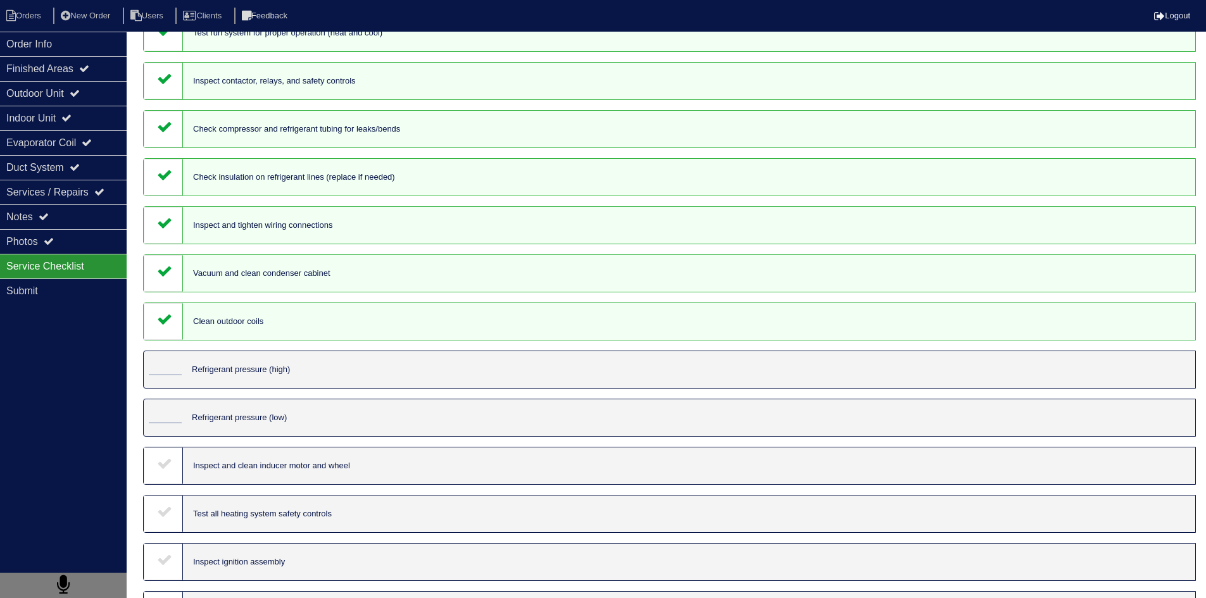
scroll to position [190, 0]
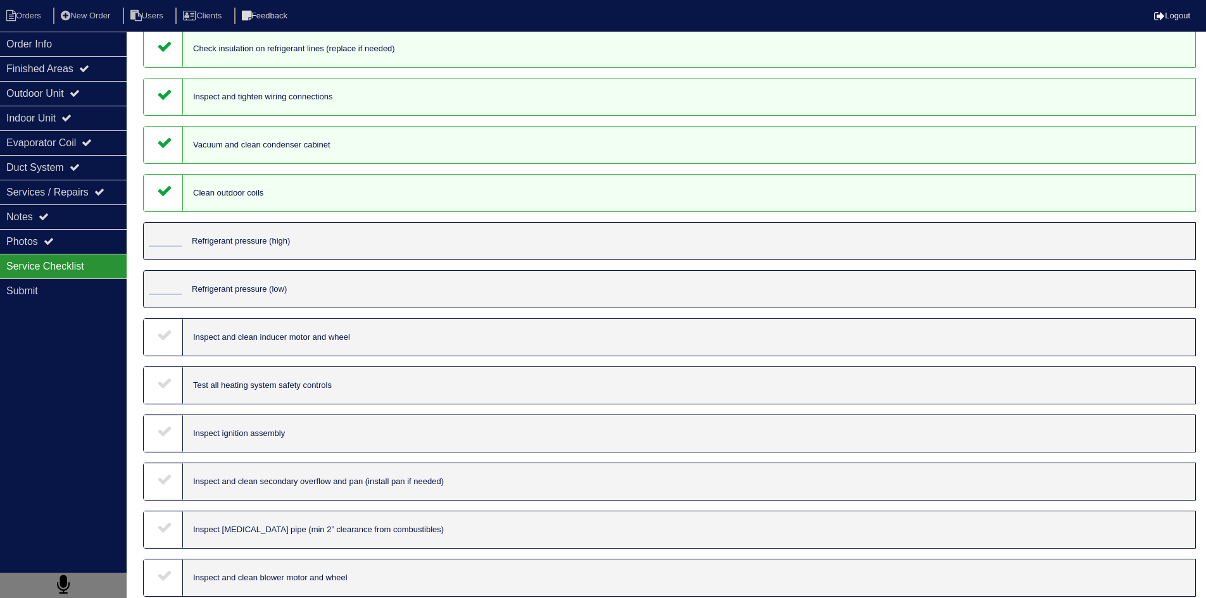
click at [167, 340] on icon at bounding box center [164, 334] width 15 height 15
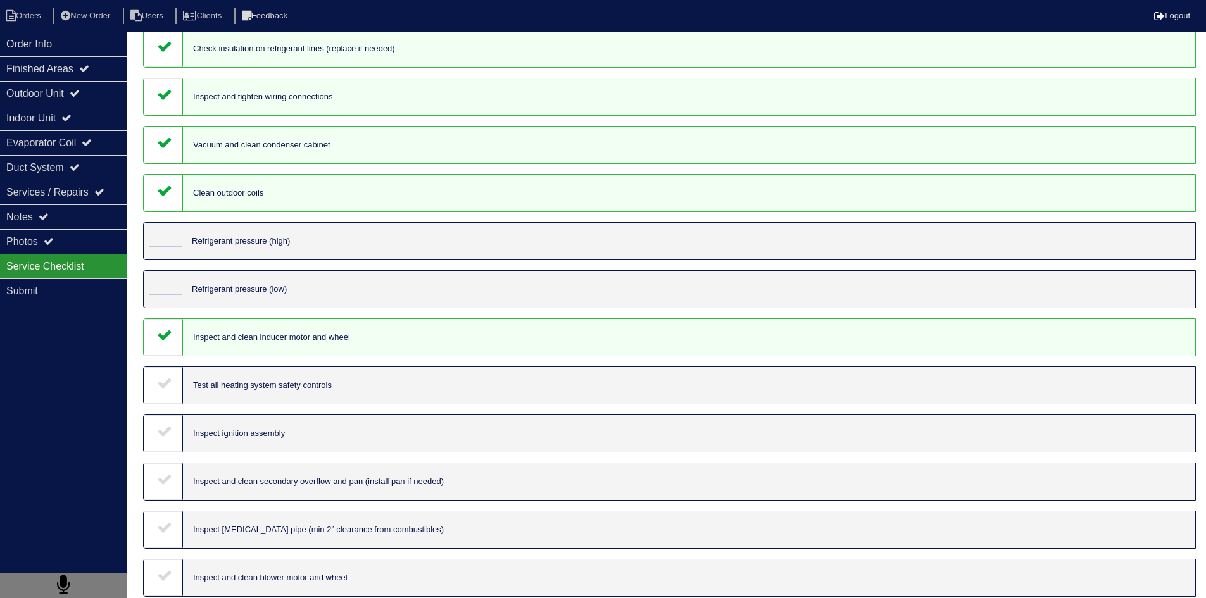
drag, startPoint x: 168, startPoint y: 392, endPoint x: 168, endPoint y: 428, distance: 35.4
click at [168, 396] on div at bounding box center [163, 385] width 39 height 37
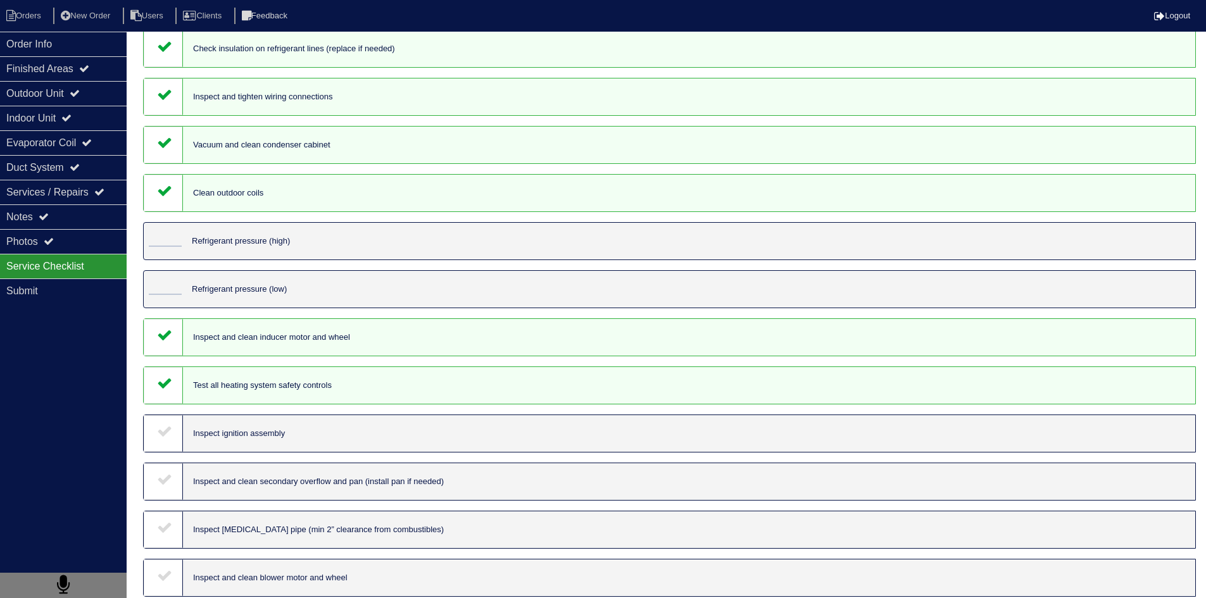
click at [166, 440] on div at bounding box center [163, 433] width 39 height 37
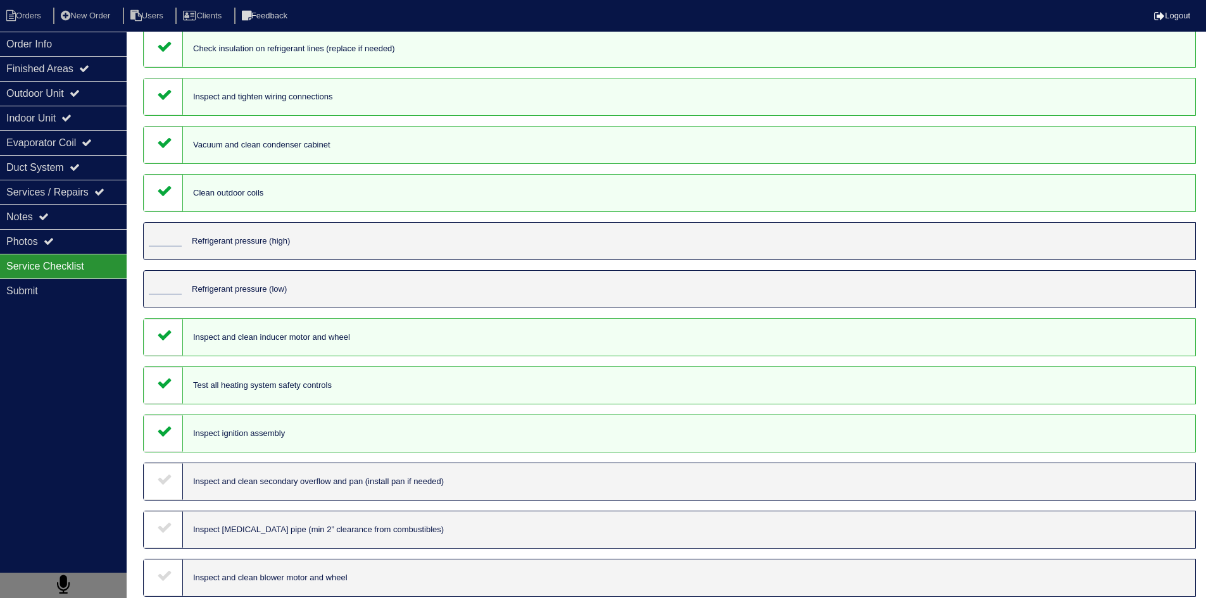
drag, startPoint x: 165, startPoint y: 478, endPoint x: 166, endPoint y: 502, distance: 24.1
click at [165, 480] on icon at bounding box center [164, 478] width 15 height 15
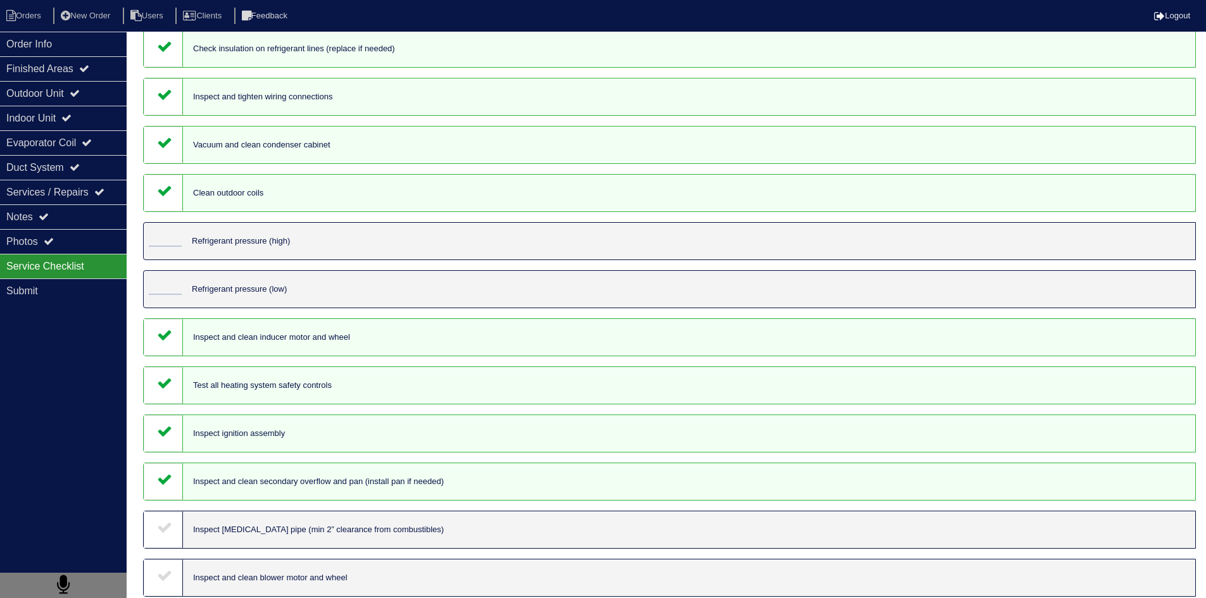
drag, startPoint x: 167, startPoint y: 527, endPoint x: 196, endPoint y: 540, distance: 31.4
click at [167, 528] on icon at bounding box center [164, 527] width 15 height 15
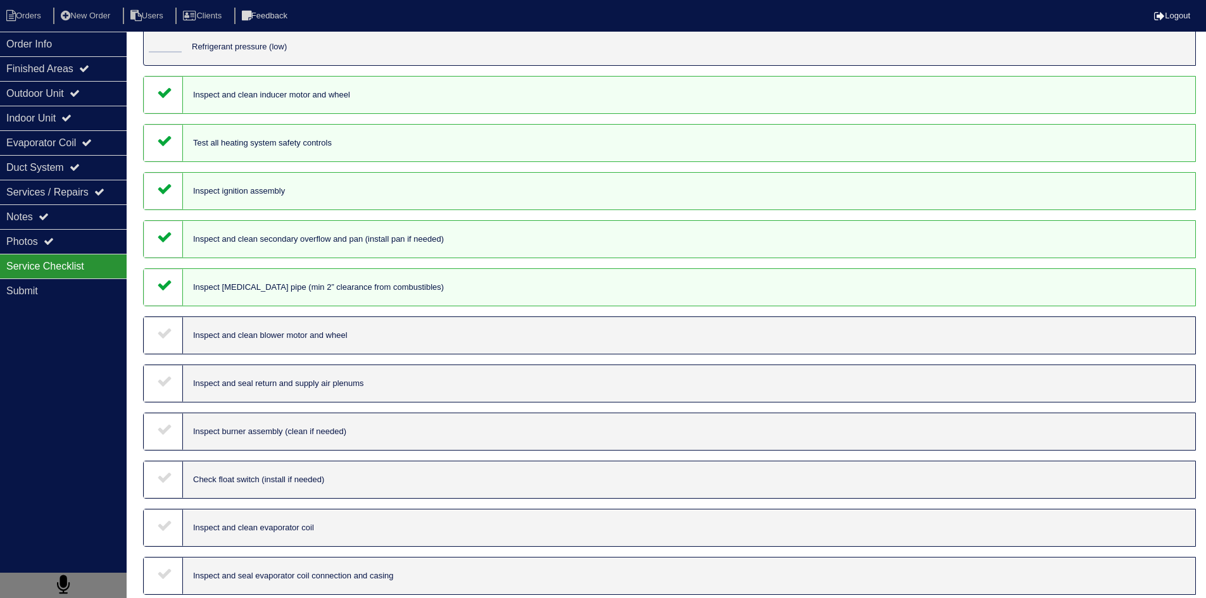
scroll to position [443, 0]
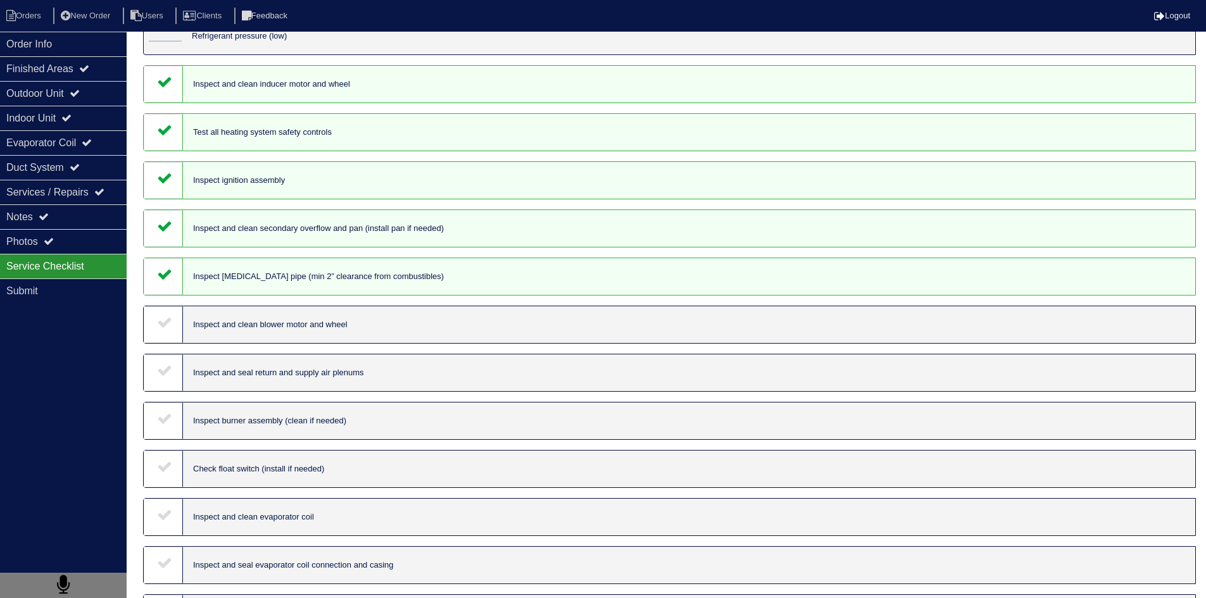
click at [163, 335] on div at bounding box center [163, 324] width 39 height 37
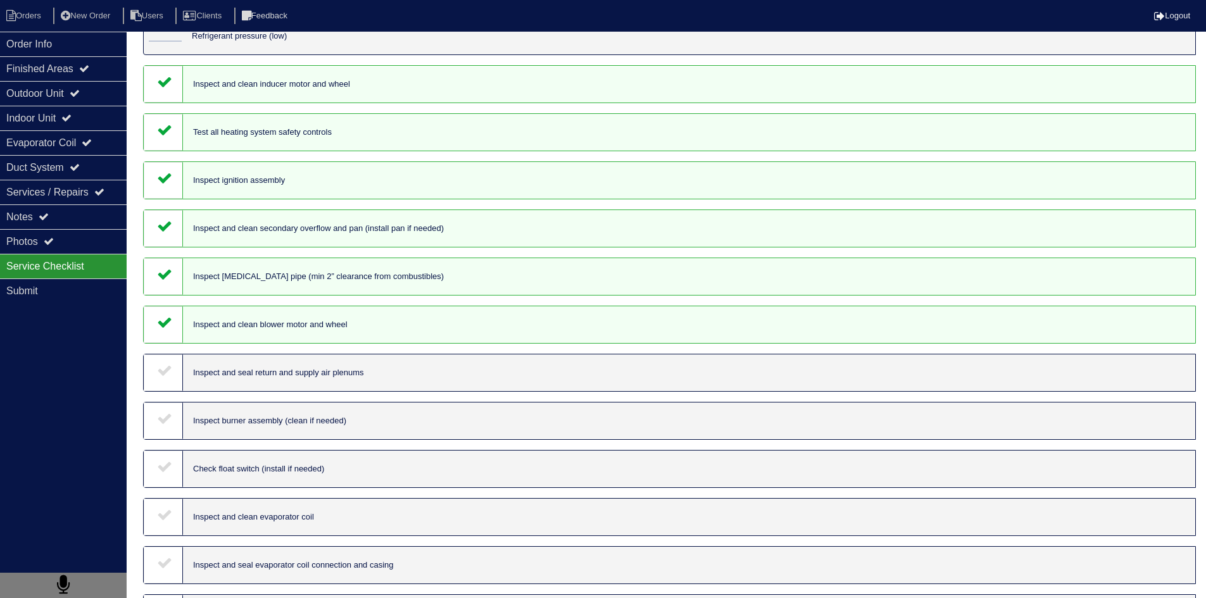
drag, startPoint x: 164, startPoint y: 378, endPoint x: 171, endPoint y: 402, distance: 25.0
click at [164, 380] on div at bounding box center [163, 372] width 39 height 37
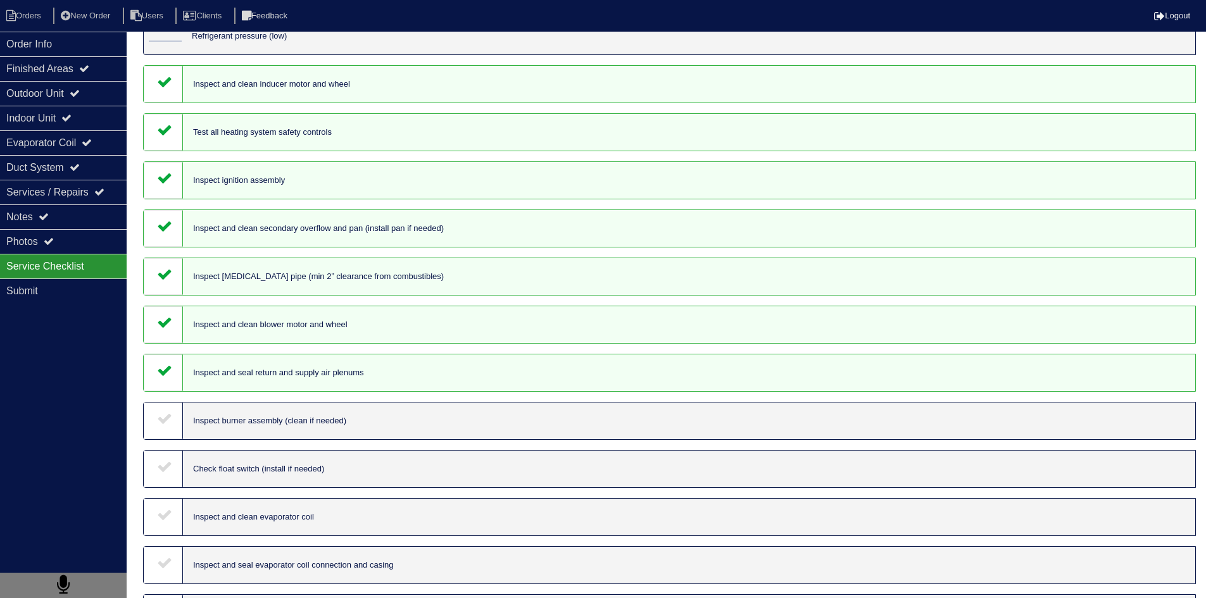
drag, startPoint x: 171, startPoint y: 416, endPoint x: 174, endPoint y: 429, distance: 13.0
click at [171, 419] on icon at bounding box center [164, 418] width 15 height 15
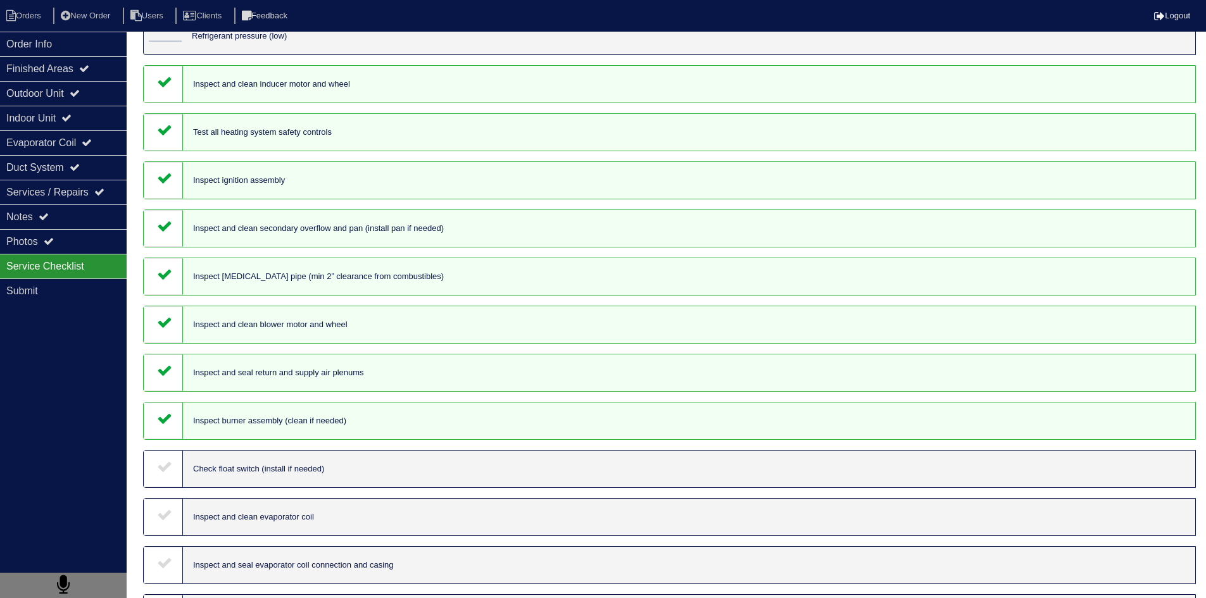
click at [171, 460] on icon at bounding box center [164, 466] width 15 height 15
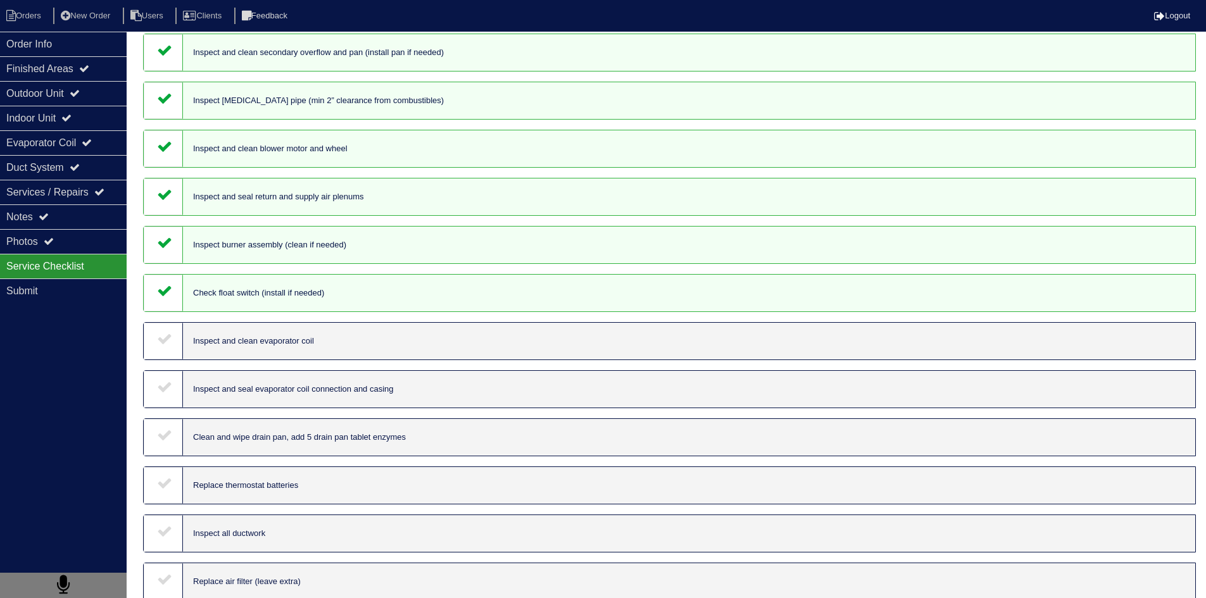
scroll to position [633, 0]
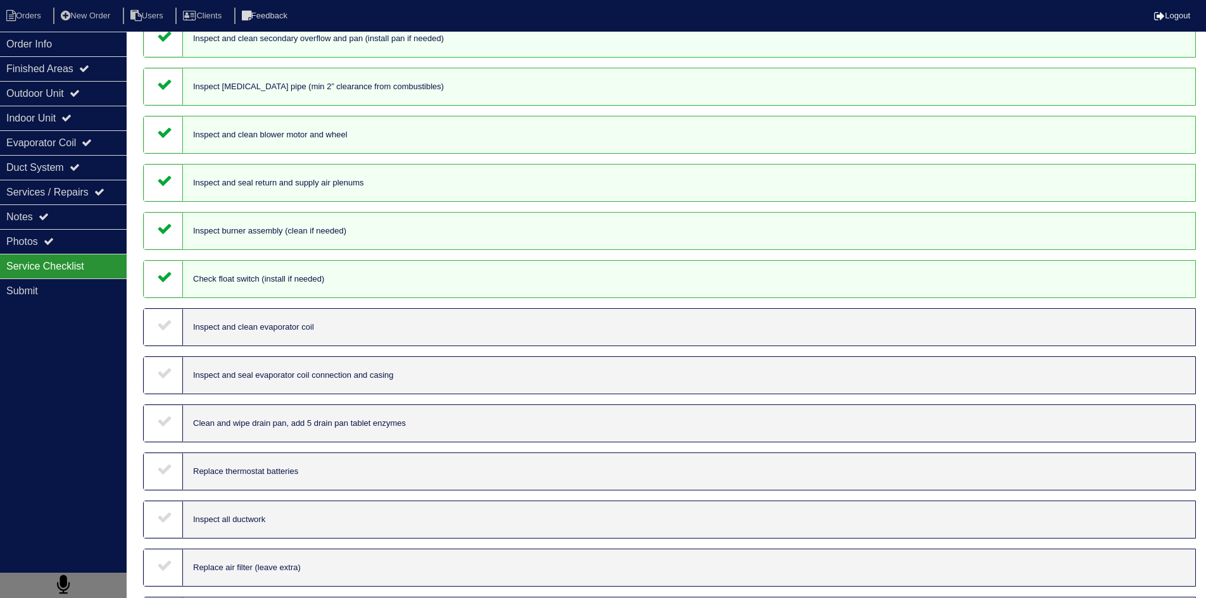
click at [153, 321] on div at bounding box center [163, 327] width 39 height 37
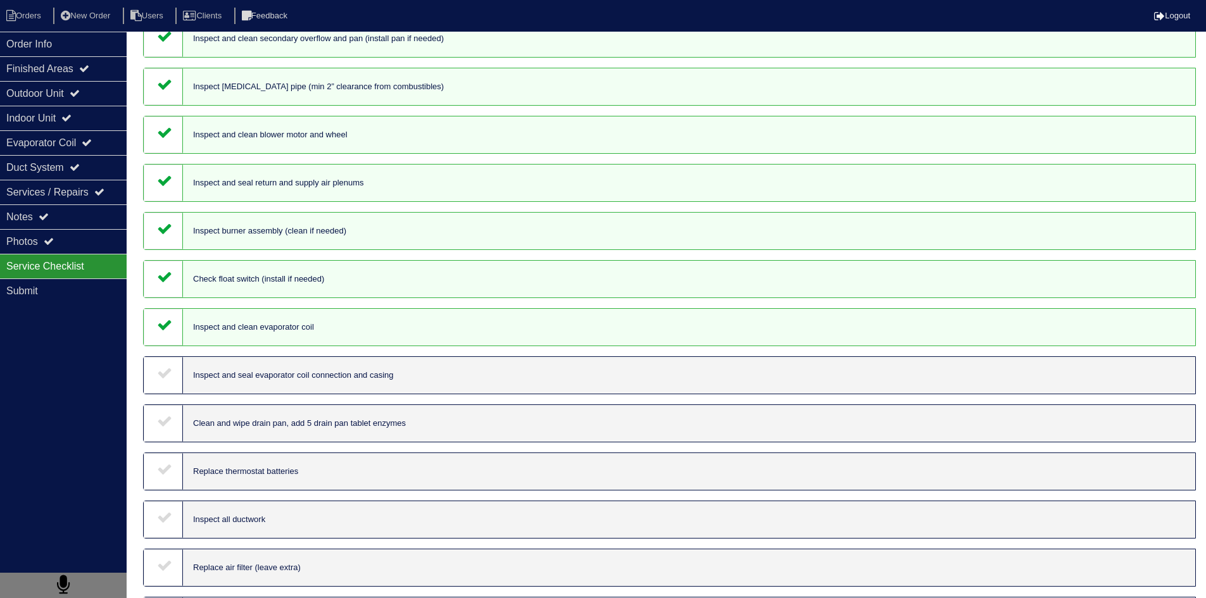
drag, startPoint x: 162, startPoint y: 394, endPoint x: 174, endPoint y: 421, distance: 29.2
click at [164, 398] on div "Test run system for proper operation (heat and cool) Inspect contactor, relays,…" at bounding box center [669, 206] width 1073 height 1529
click at [172, 429] on div at bounding box center [163, 423] width 39 height 37
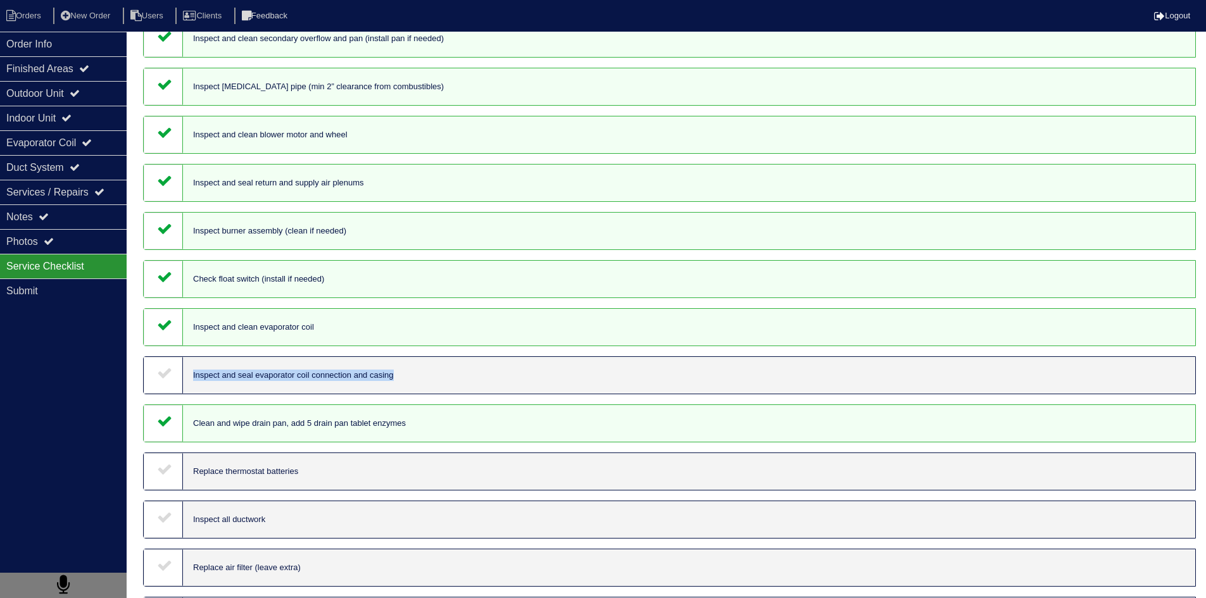
click at [169, 384] on div at bounding box center [163, 375] width 39 height 37
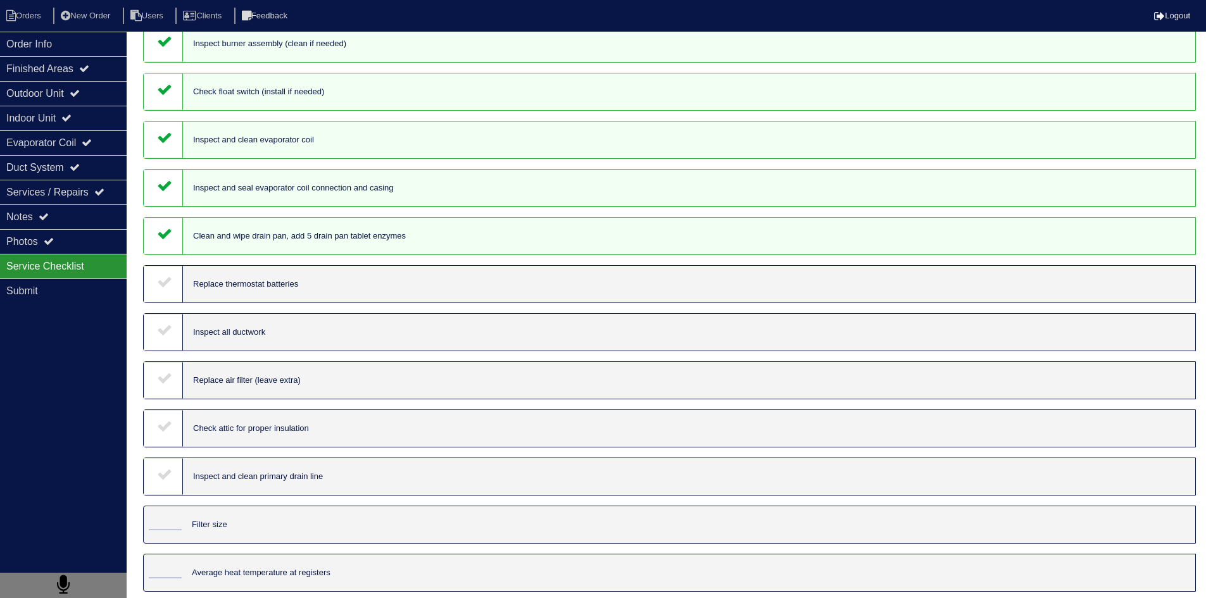
scroll to position [823, 0]
click at [167, 290] on div at bounding box center [163, 281] width 39 height 37
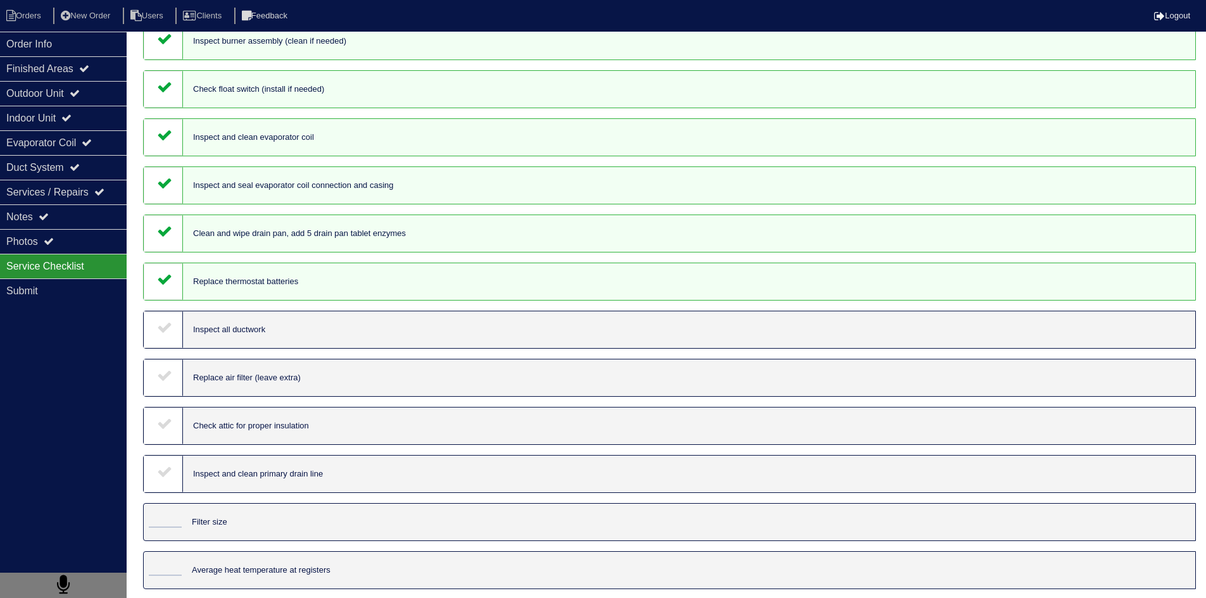
click at [163, 328] on icon at bounding box center [164, 327] width 15 height 15
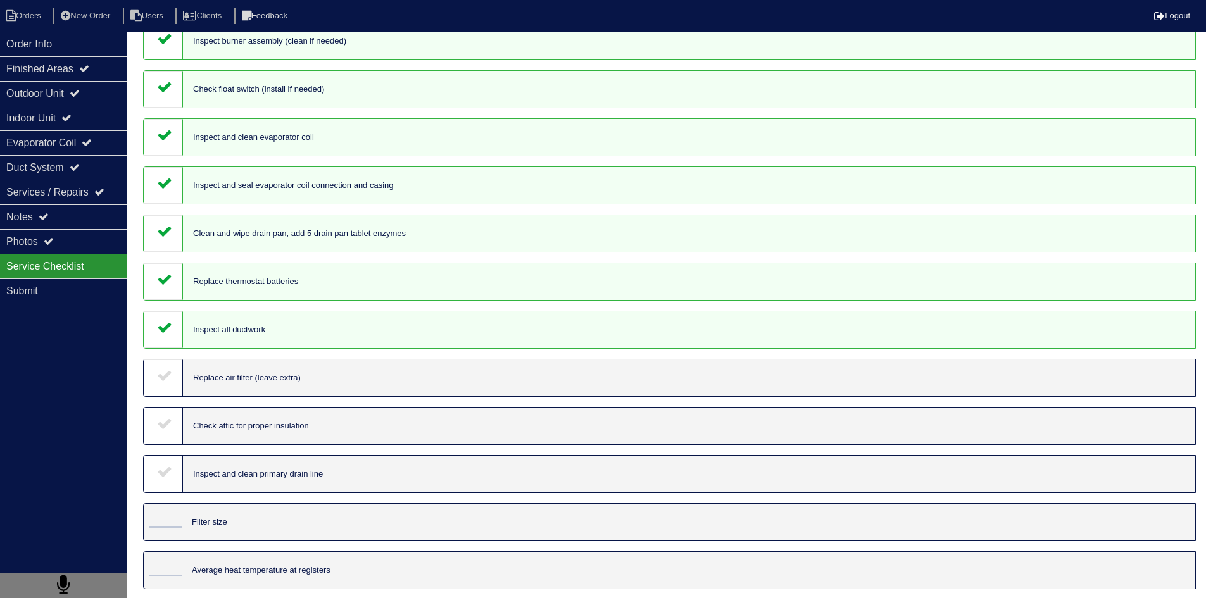
click at [170, 375] on icon at bounding box center [164, 375] width 15 height 15
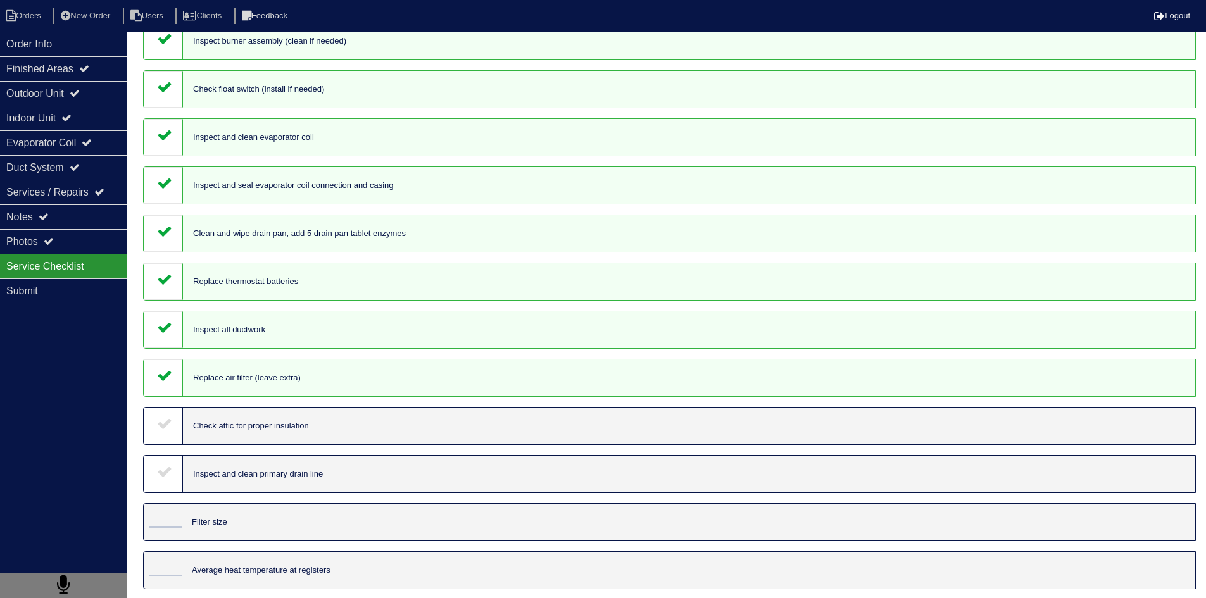
click at [174, 418] on div at bounding box center [163, 426] width 39 height 37
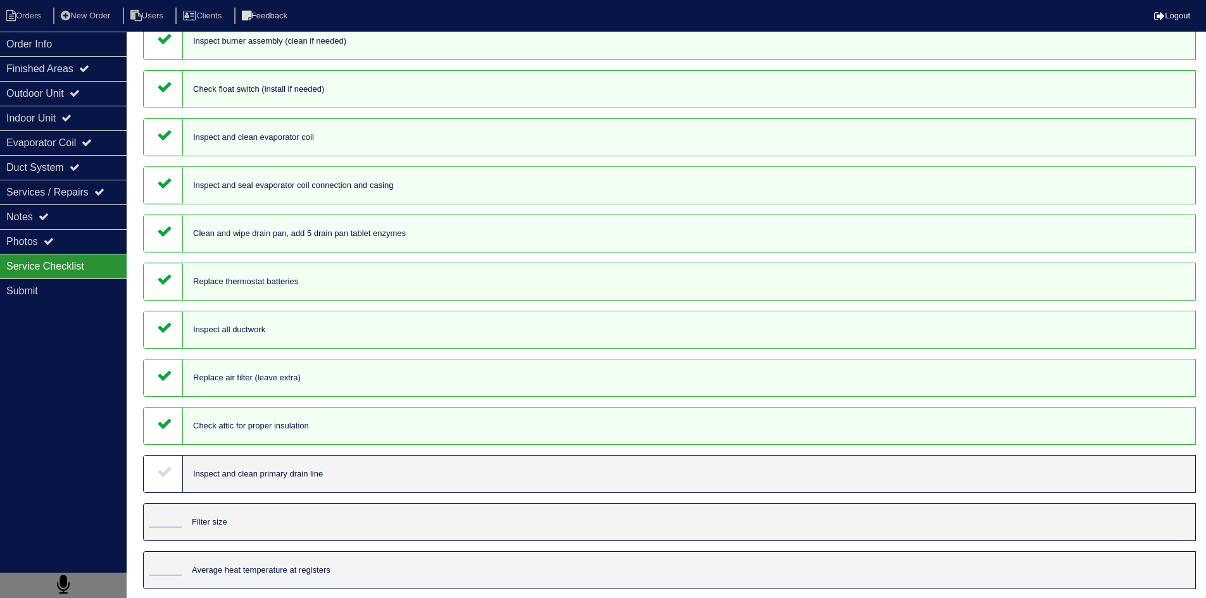
click at [170, 473] on icon at bounding box center [164, 471] width 15 height 15
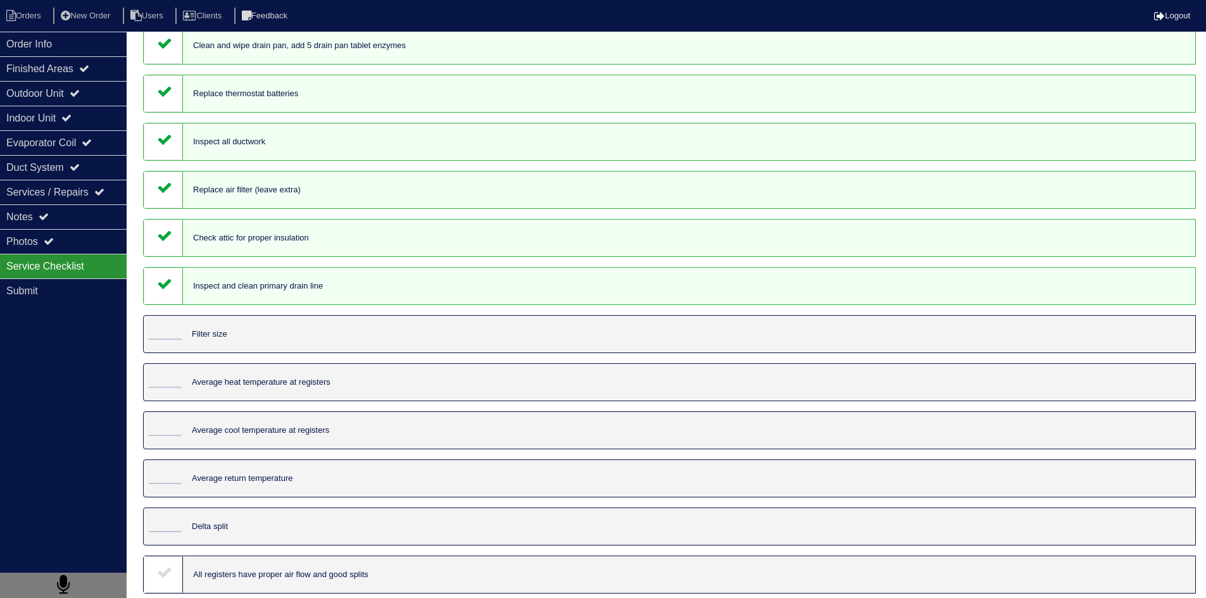
scroll to position [1013, 0]
click at [175, 323] on div at bounding box center [163, 332] width 38 height 37
click at [170, 335] on input "tel" at bounding box center [165, 331] width 33 height 14
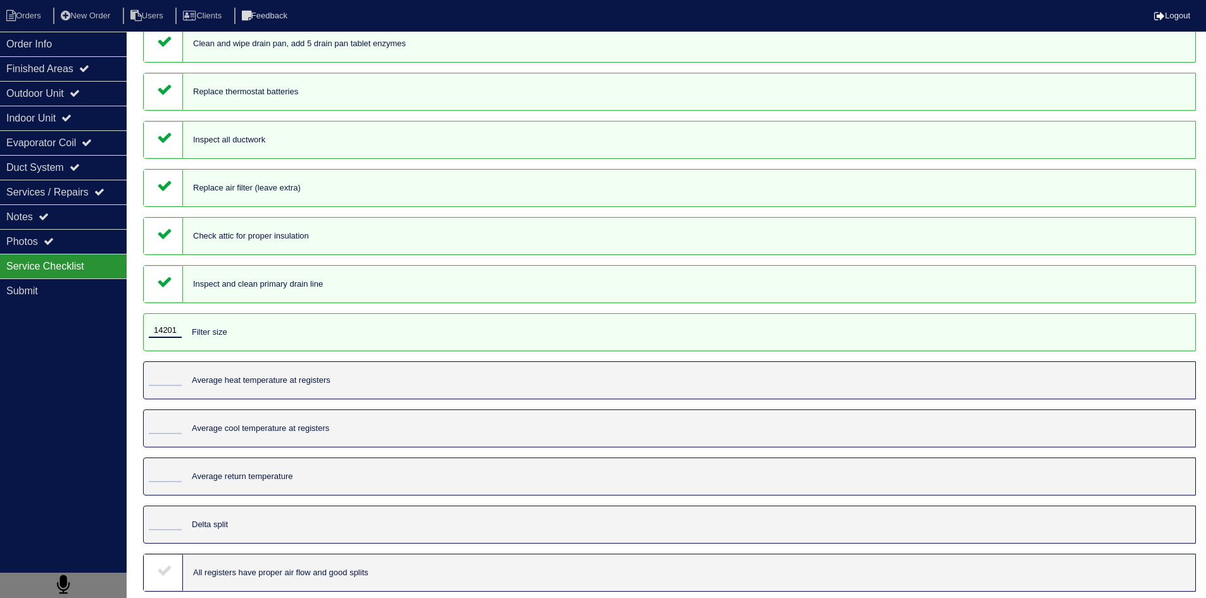
type input "14201"
click at [161, 374] on input "tel" at bounding box center [165, 379] width 33 height 14
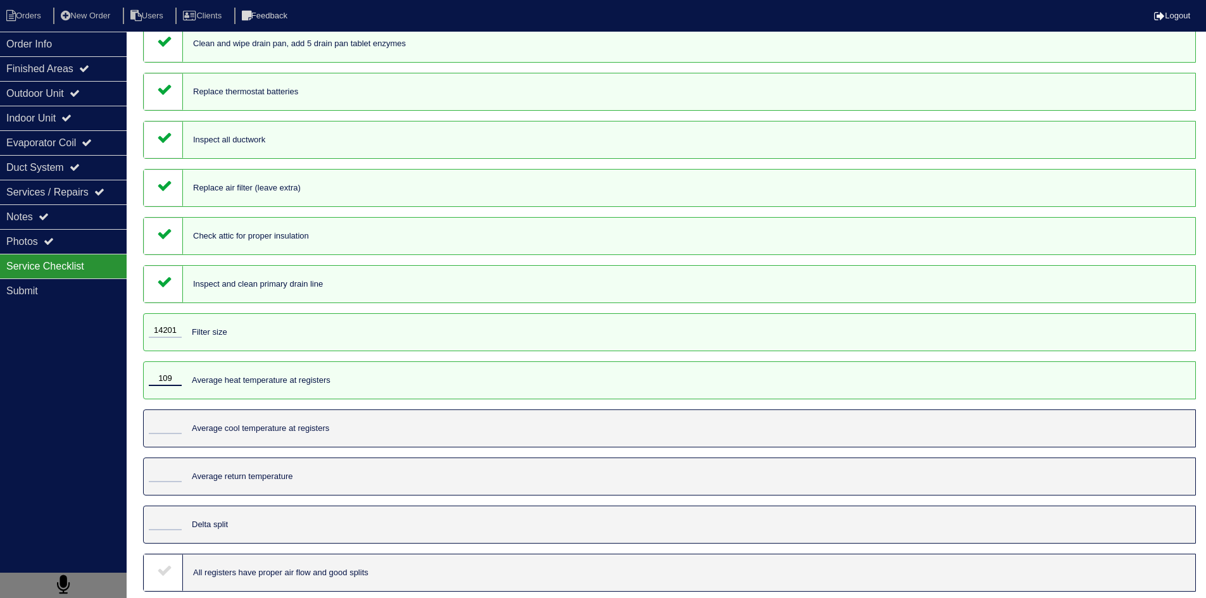
type input "109"
click at [169, 422] on input "tel" at bounding box center [165, 427] width 33 height 14
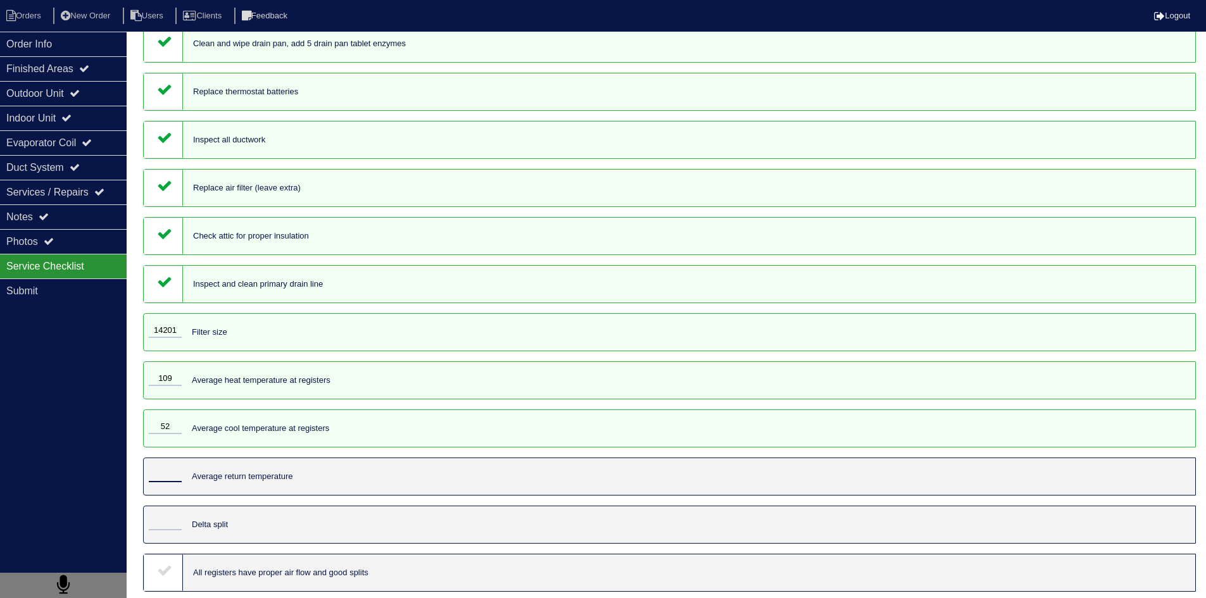
click at [163, 471] on input "tel" at bounding box center [165, 475] width 33 height 14
click at [167, 421] on input "52" at bounding box center [165, 427] width 33 height 14
type input "49"
click at [167, 466] on div at bounding box center [163, 476] width 38 height 37
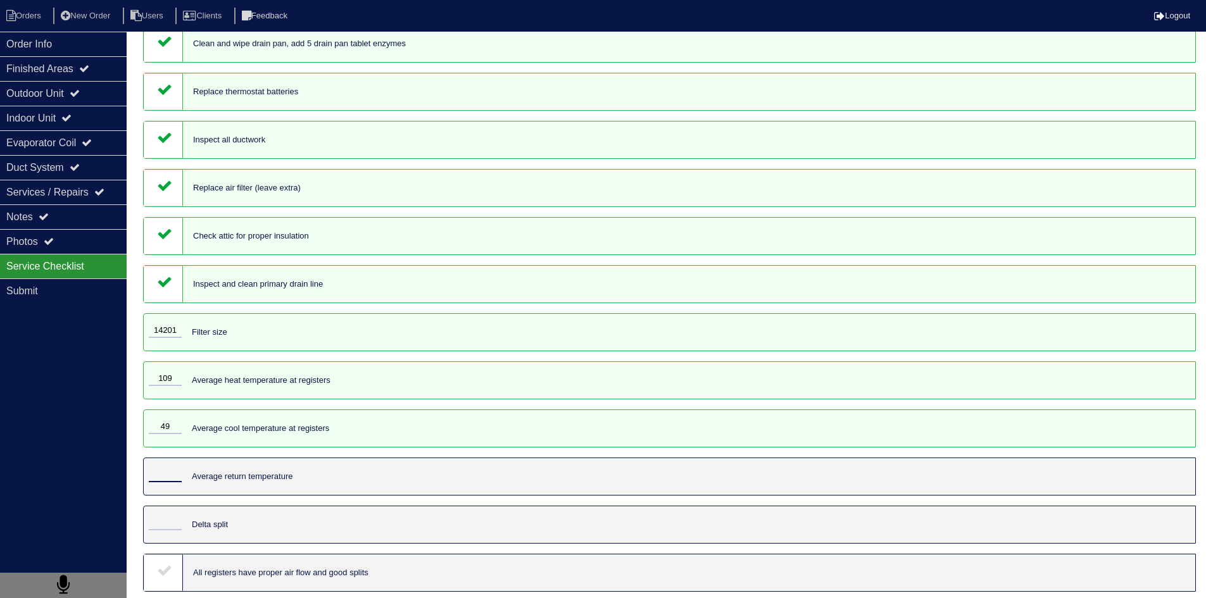
click at [167, 473] on input "tel" at bounding box center [165, 475] width 33 height 14
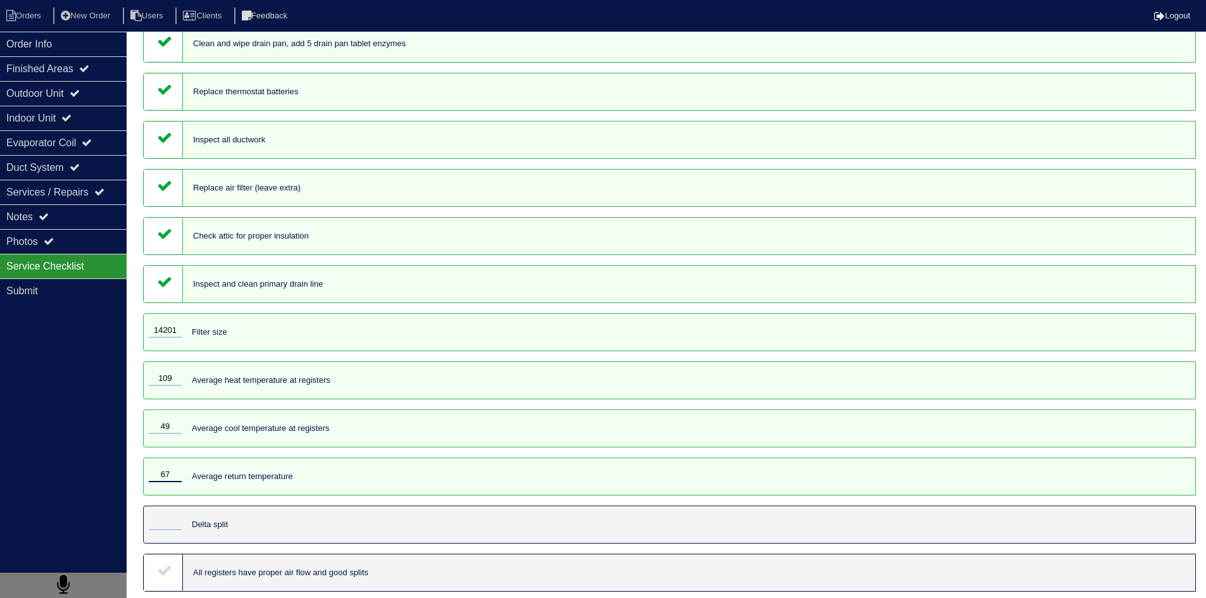
type input "67"
click at [167, 519] on input "tel" at bounding box center [165, 523] width 33 height 14
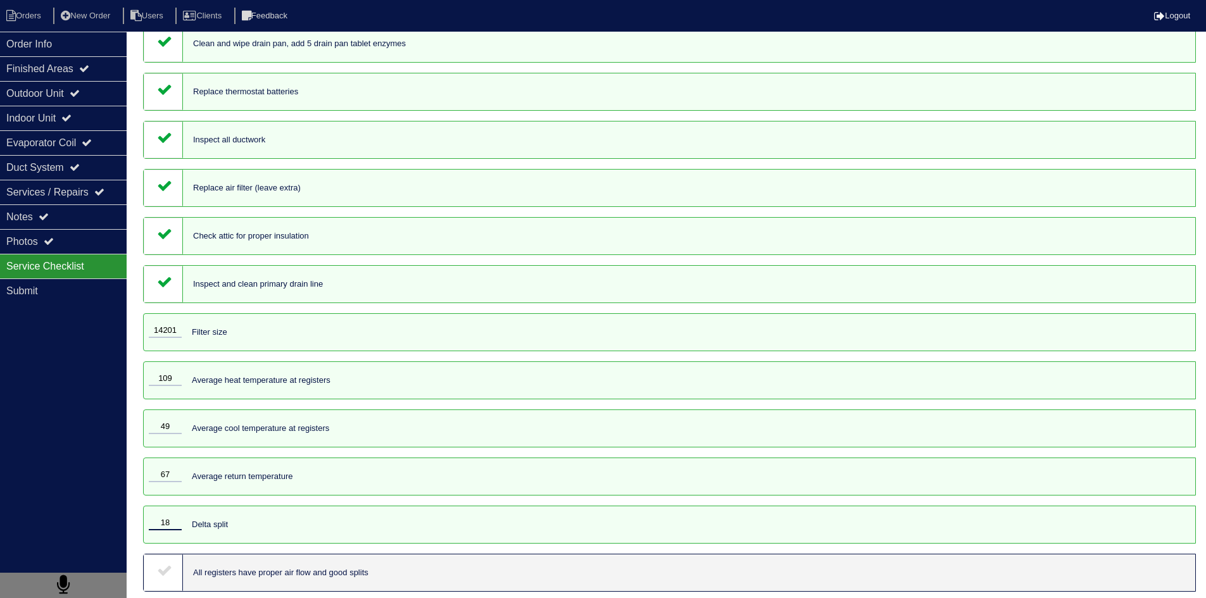
type input "18"
drag, startPoint x: 169, startPoint y: 568, endPoint x: 178, endPoint y: 570, distance: 8.9
click at [170, 570] on icon at bounding box center [164, 570] width 15 height 15
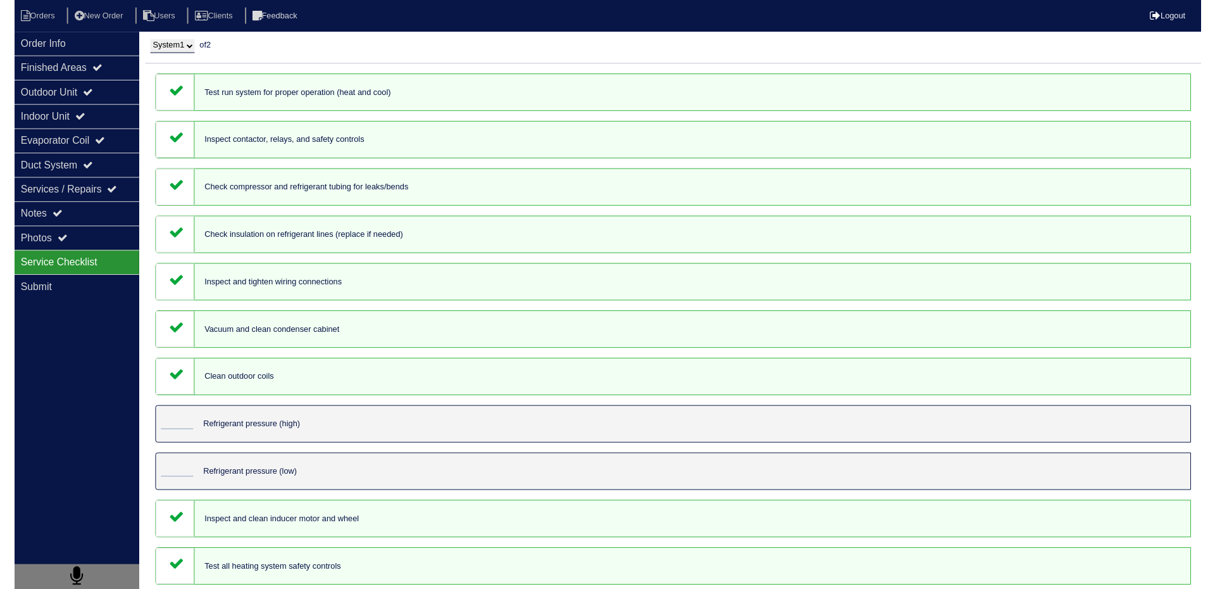
scroll to position [0, 0]
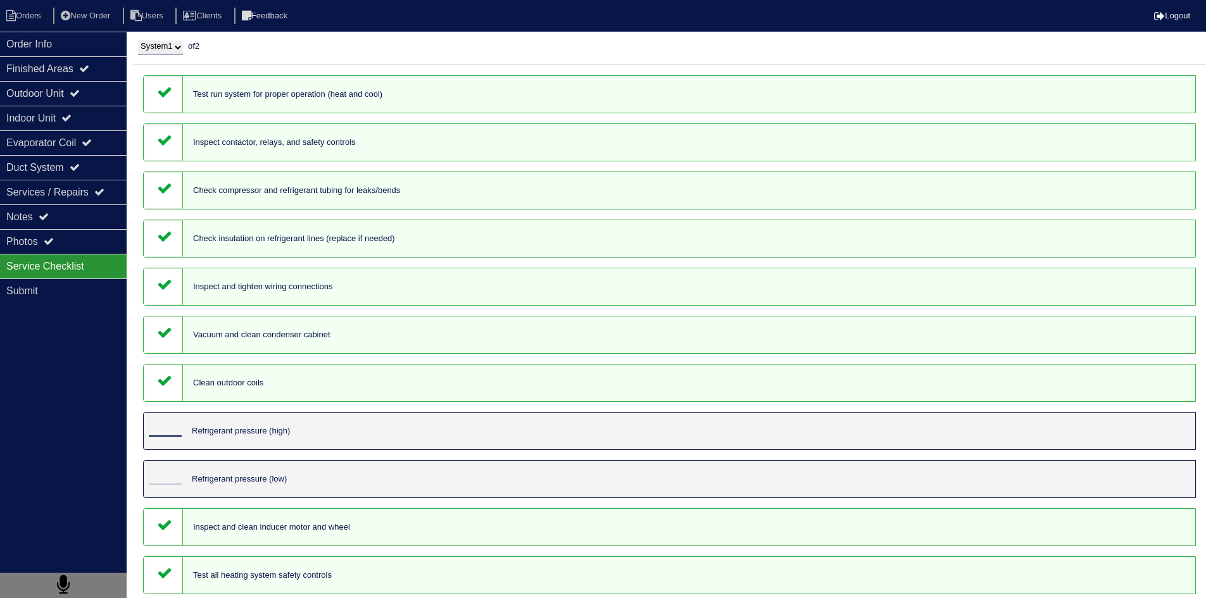
click at [165, 431] on input "tel" at bounding box center [165, 430] width 33 height 14
click at [56, 220] on div "Notes" at bounding box center [63, 216] width 127 height 25
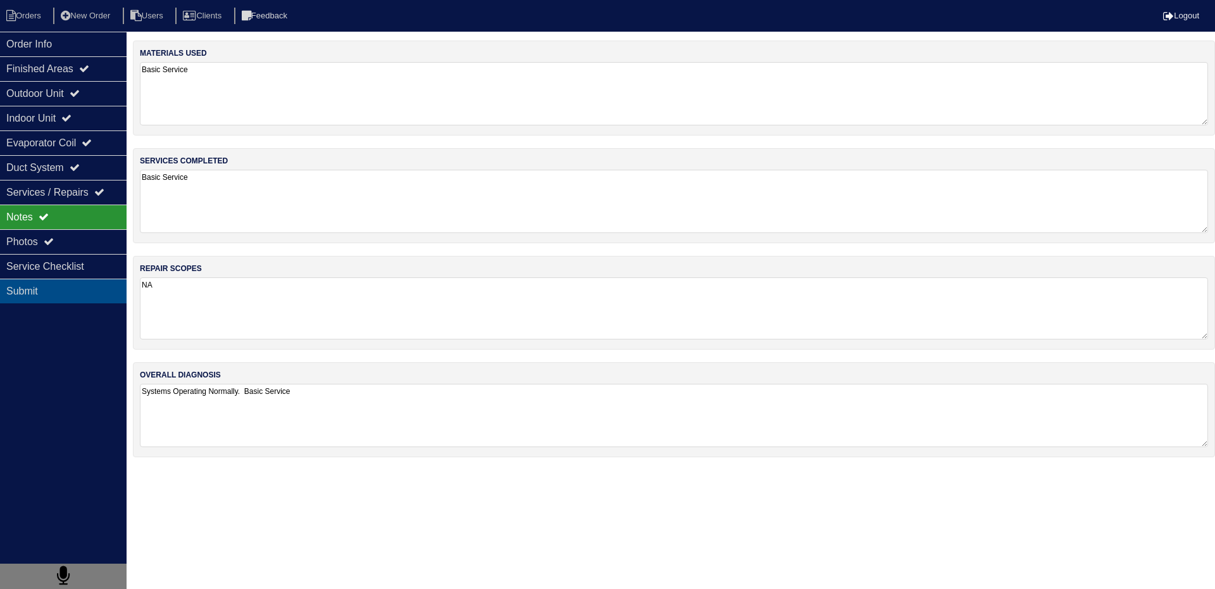
drag, startPoint x: 166, startPoint y: 285, endPoint x: 105, endPoint y: 285, distance: 60.8
click at [105, 285] on div "Order Info Finished Areas Outdoor Unit Indoor Unit Evaporator Coil Duct System …" at bounding box center [607, 255] width 1215 height 429
type textarea "2"
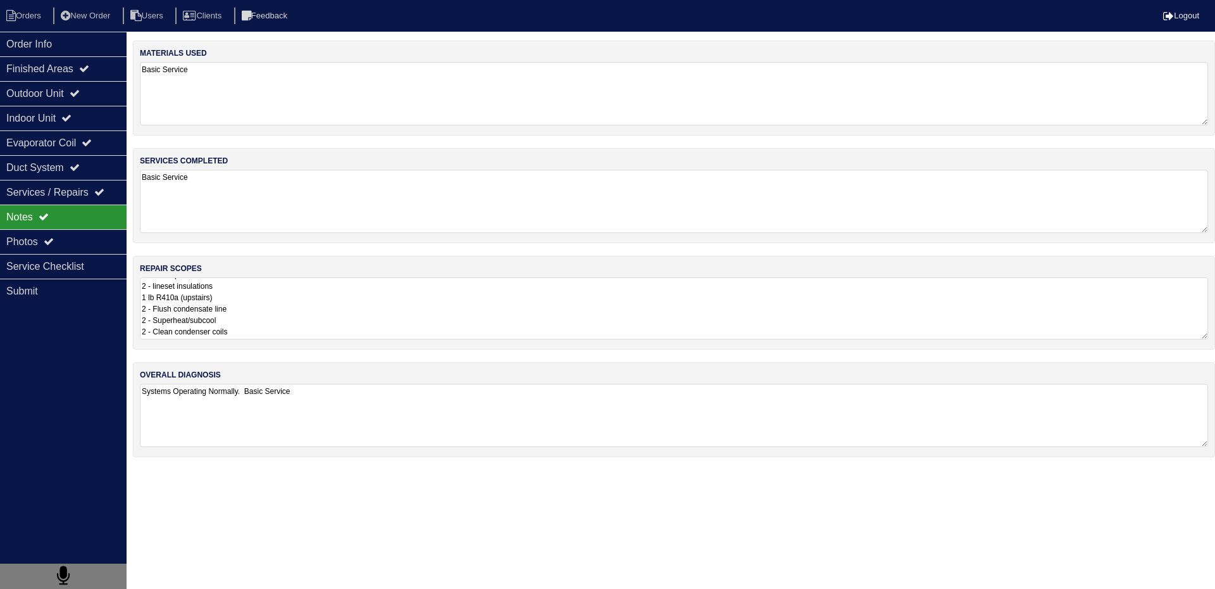
click at [366, 470] on html "Orders New Order Users Clients Feedback Logout Orders New Order Users Clients M…" at bounding box center [607, 235] width 1215 height 470
click at [203, 329] on textarea "2 - AC Capacitors 2 - lineset insulations 1 lb R410a (upstairs) 2 - Flush conde…" at bounding box center [674, 308] width 1068 height 63
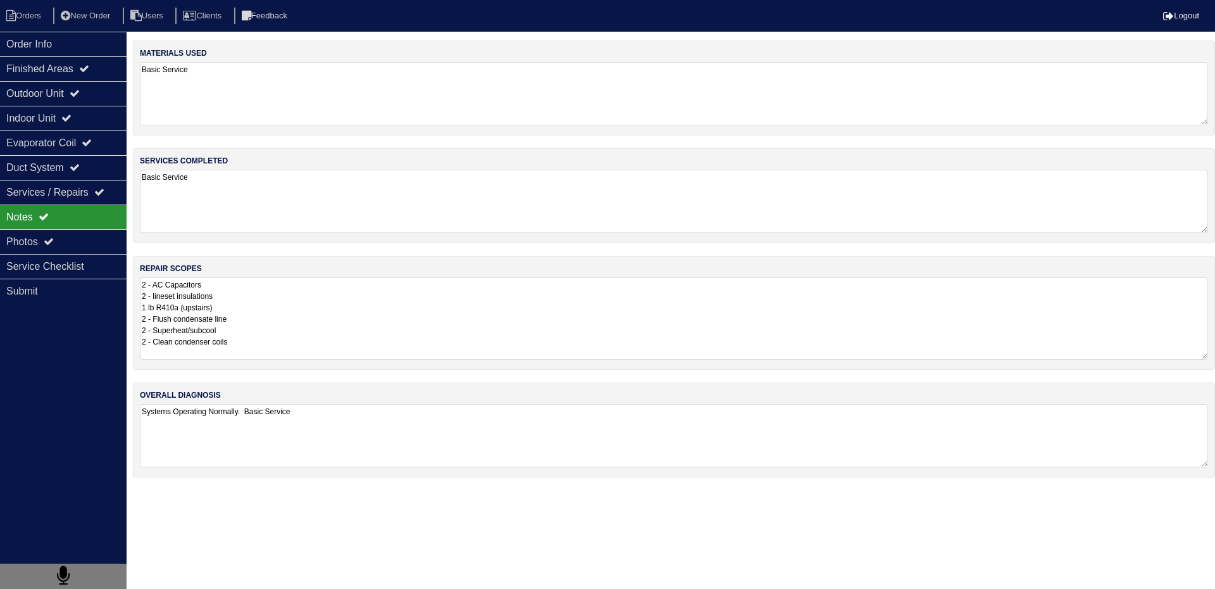
scroll to position [0, 0]
click at [143, 287] on textarea "2 - AC Capacitors 2 - lineset insulations 1 lb R410a (upstairs) 2 - Flush conde…" at bounding box center [674, 318] width 1068 height 82
type textarea "To be completed: 2 - AC Capacitors 2 - lineset insulations 1 lb R410a (upstairs…"
